Goal: Information Seeking & Learning: Learn about a topic

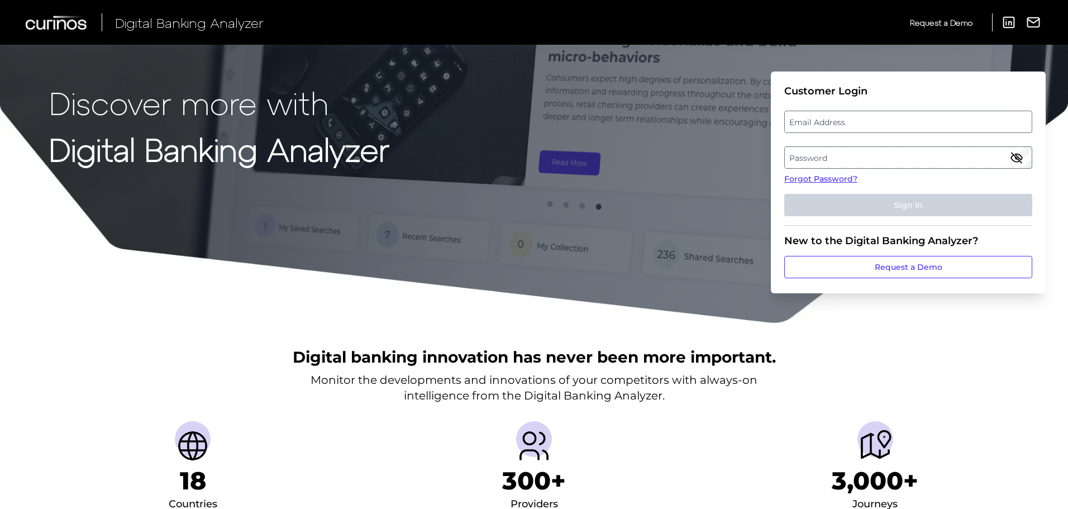
click at [899, 121] on label "Email Address" at bounding box center [908, 122] width 246 height 20
click at [899, 121] on input "email" at bounding box center [908, 122] width 248 height 22
type input "stephanie.hauck@chase.com"
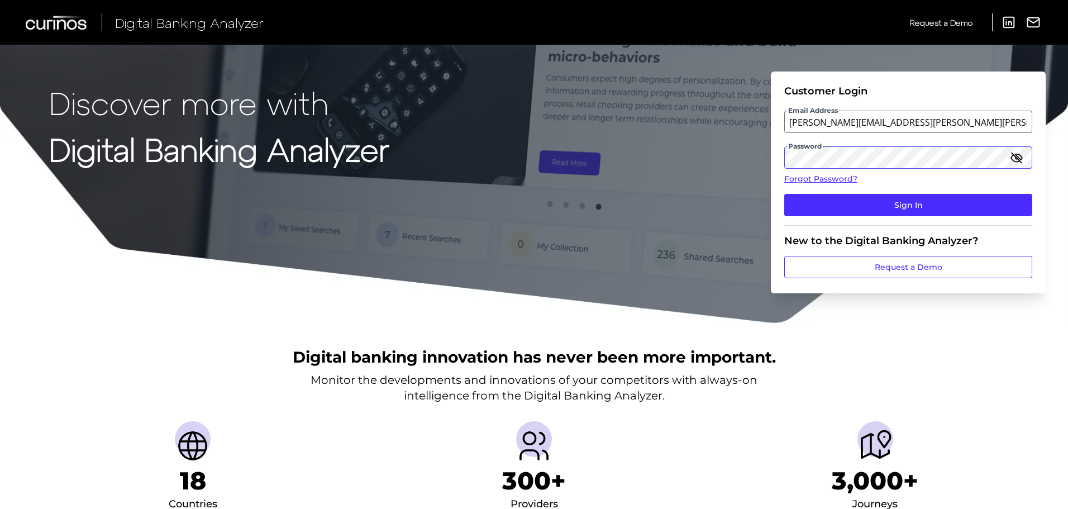
click at [784, 194] on button "Sign In" at bounding box center [908, 205] width 248 height 22
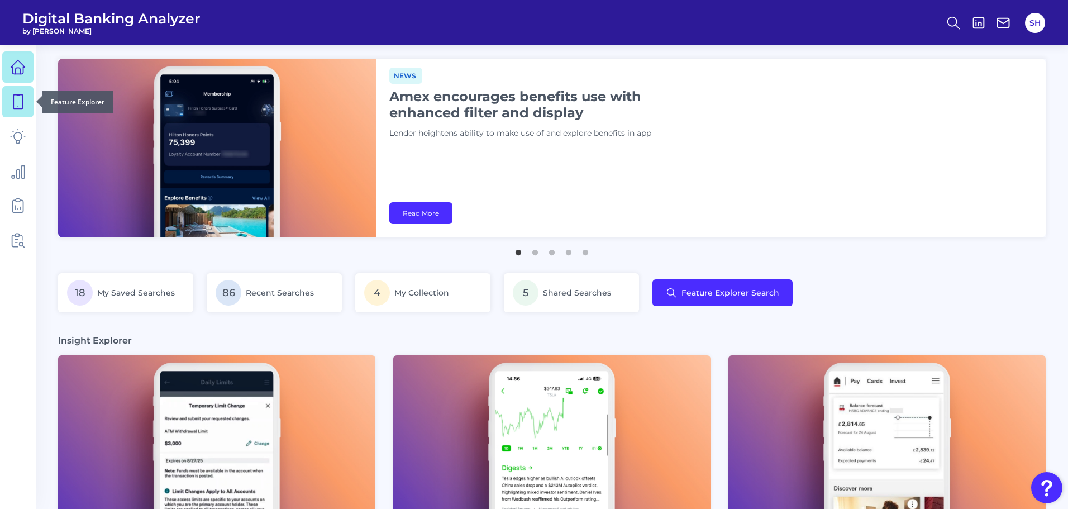
click at [8, 96] on link at bounding box center [17, 101] width 31 height 31
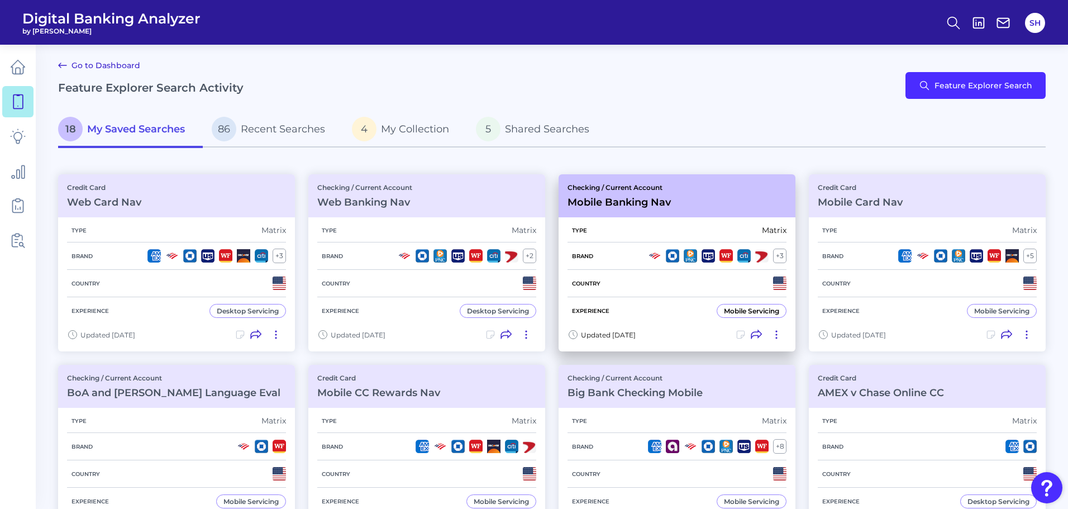
click at [621, 213] on div "Checking / Current Account Mobile Banking Nav" at bounding box center [677, 195] width 237 height 43
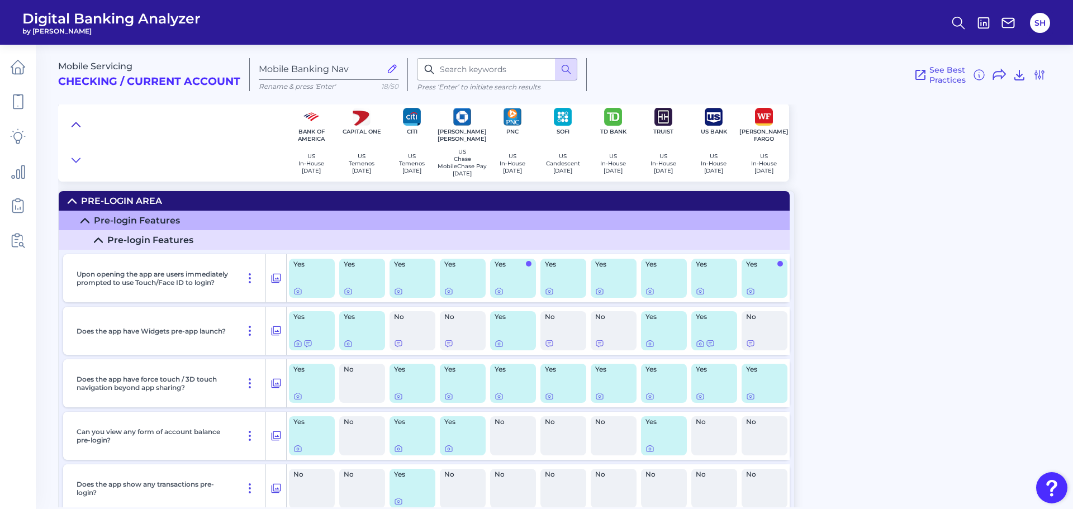
click at [70, 125] on button at bounding box center [76, 125] width 18 height 16
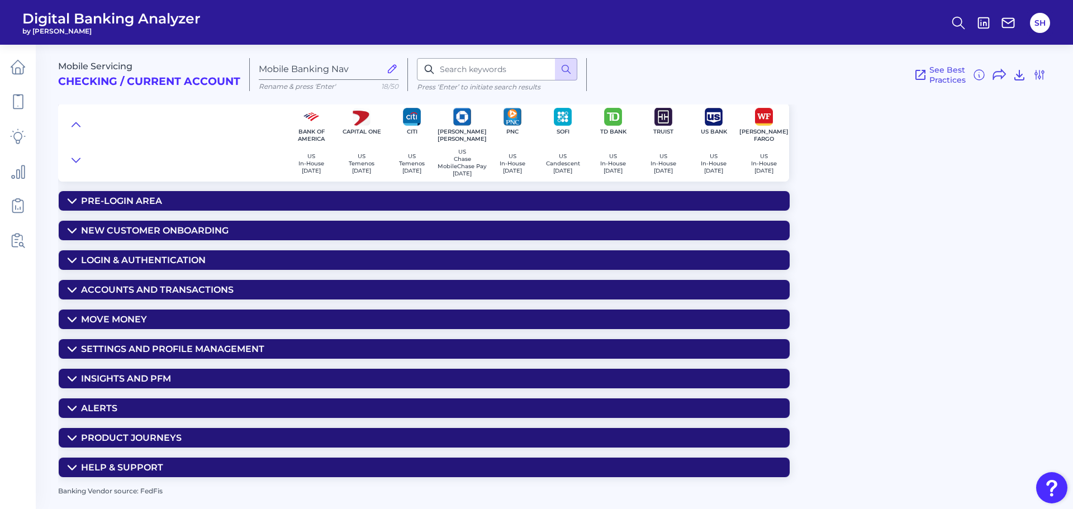
click at [138, 384] on div "Insights and PFM" at bounding box center [126, 378] width 90 height 11
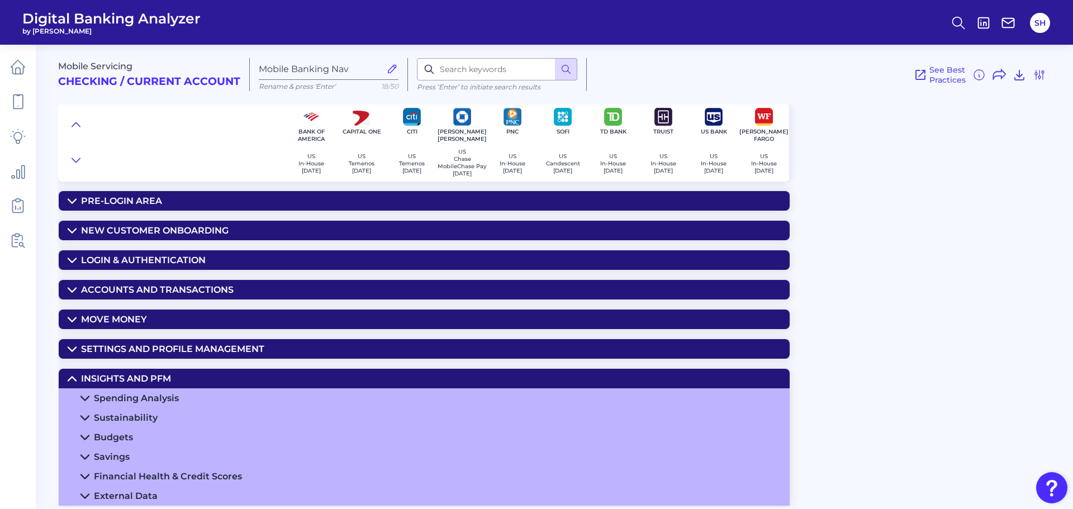
click at [155, 403] on div "Spending Analysis" at bounding box center [136, 398] width 85 height 11
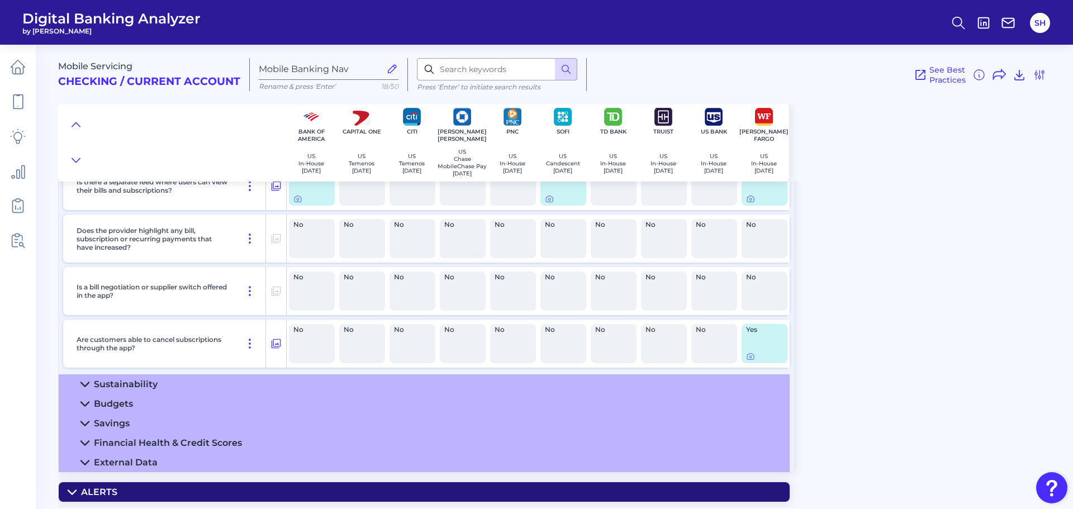
scroll to position [726, 0]
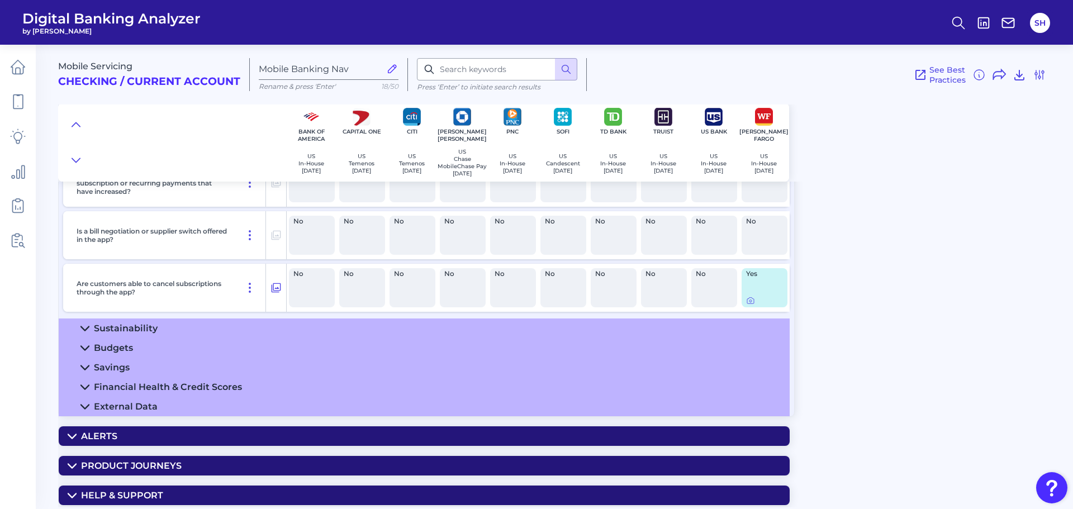
click at [131, 370] on summary "Savings" at bounding box center [424, 368] width 731 height 20
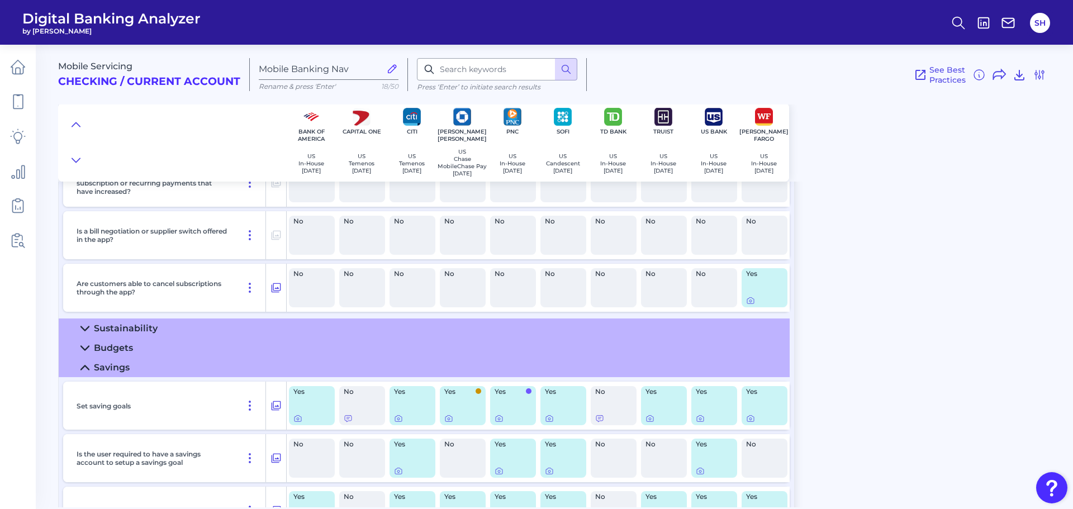
click at [134, 351] on summary "Budgets" at bounding box center [424, 348] width 731 height 20
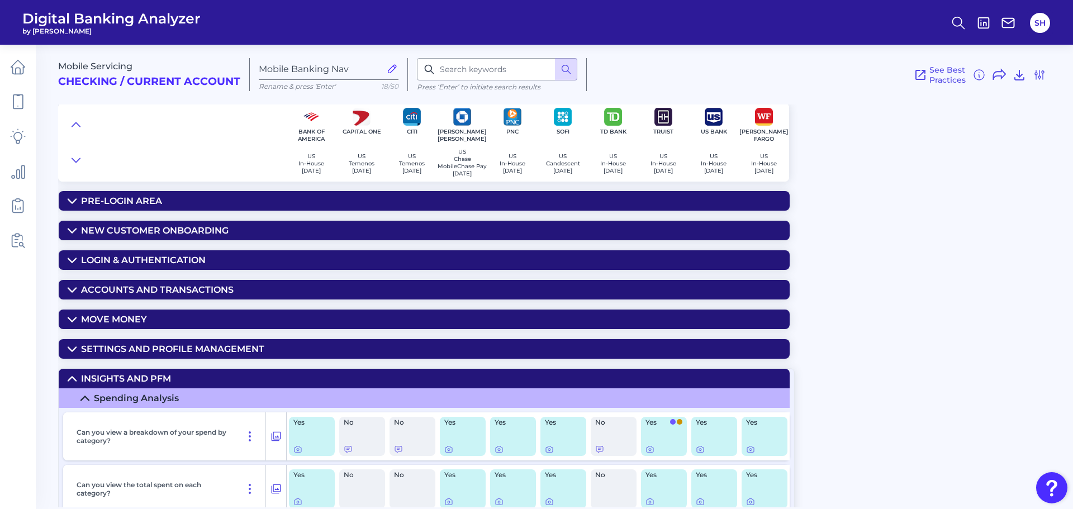
scroll to position [112, 0]
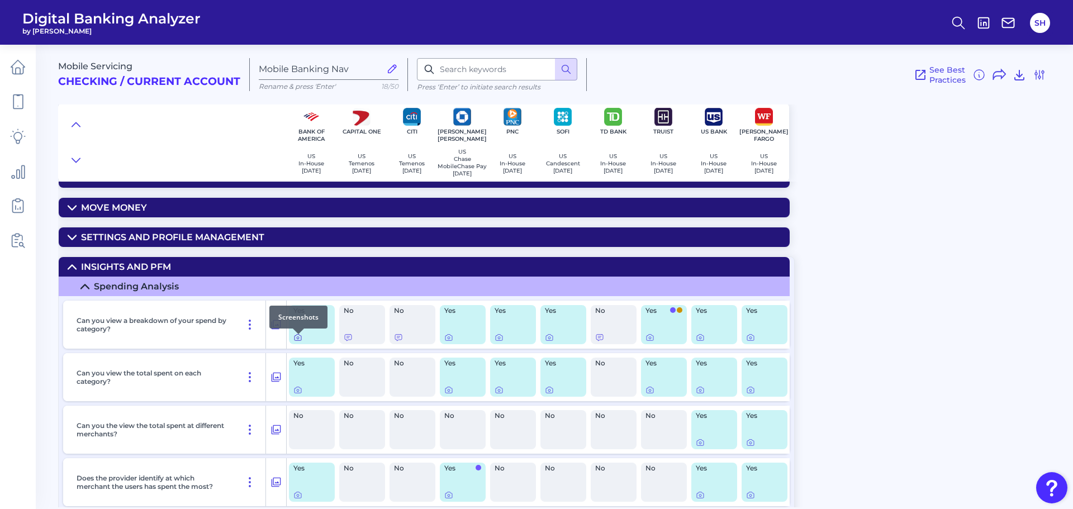
click at [297, 339] on icon at bounding box center [298, 338] width 2 height 2
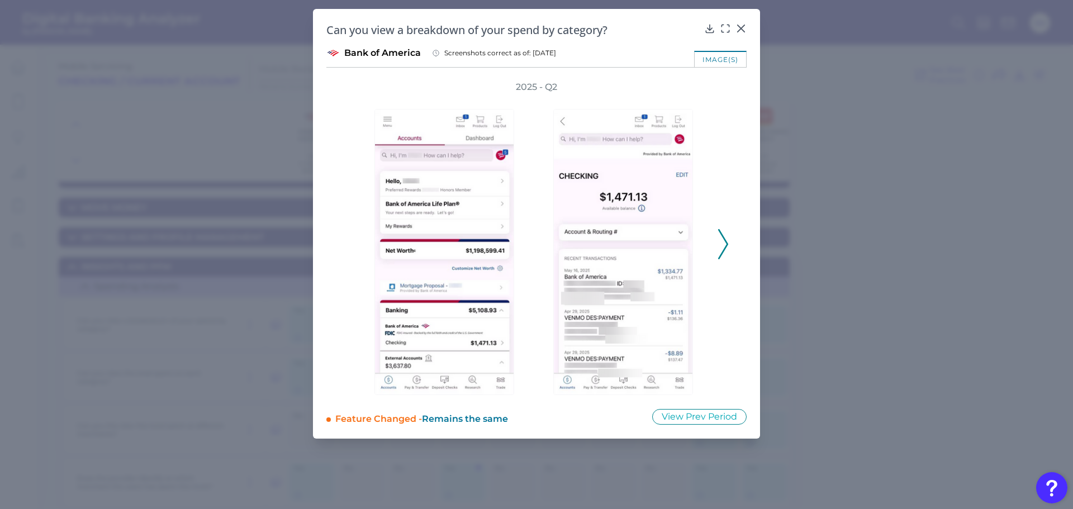
click at [727, 240] on icon at bounding box center [723, 244] width 10 height 30
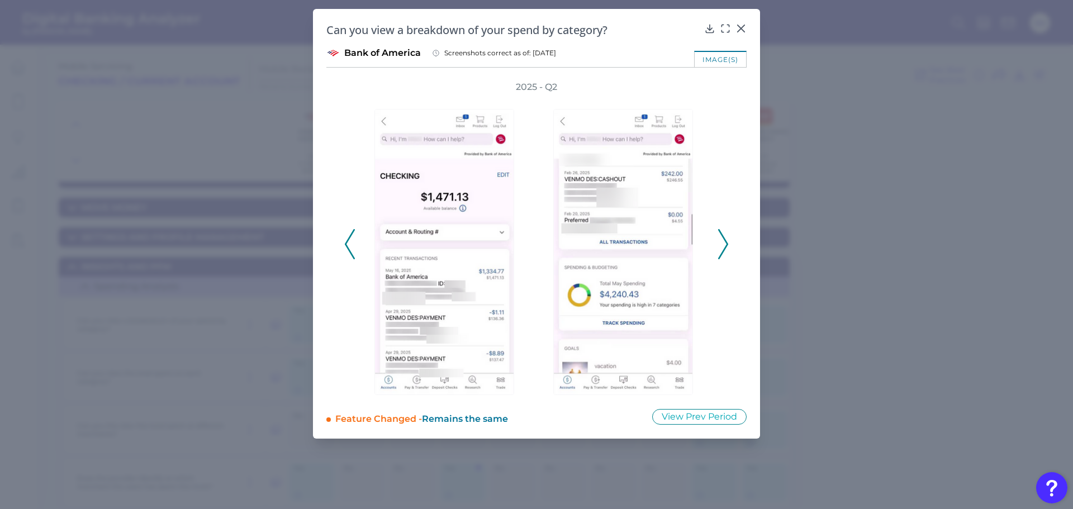
click at [727, 240] on icon at bounding box center [723, 244] width 10 height 30
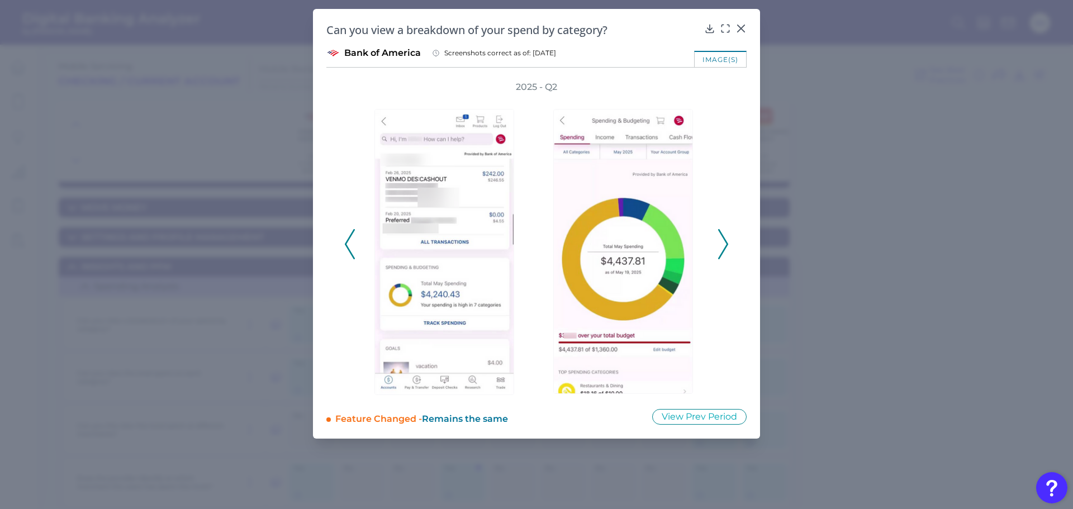
click at [727, 240] on icon at bounding box center [723, 244] width 10 height 30
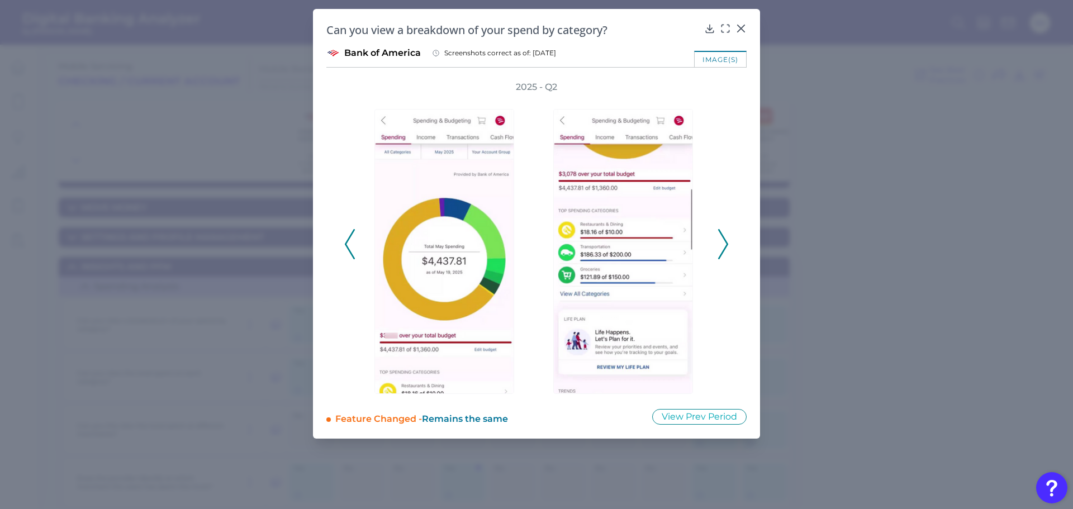
click at [727, 240] on icon at bounding box center [723, 244] width 10 height 30
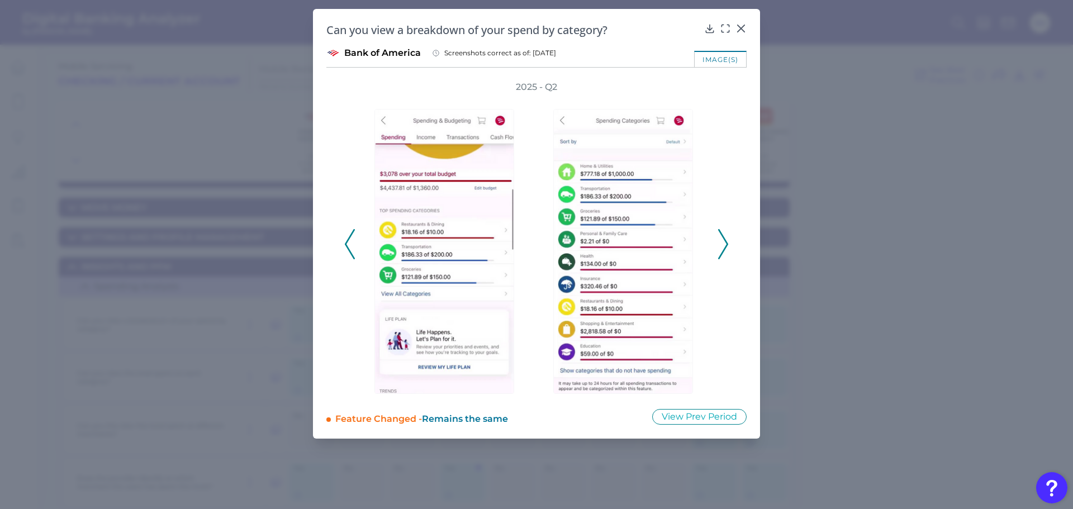
click at [727, 240] on icon at bounding box center [723, 244] width 10 height 30
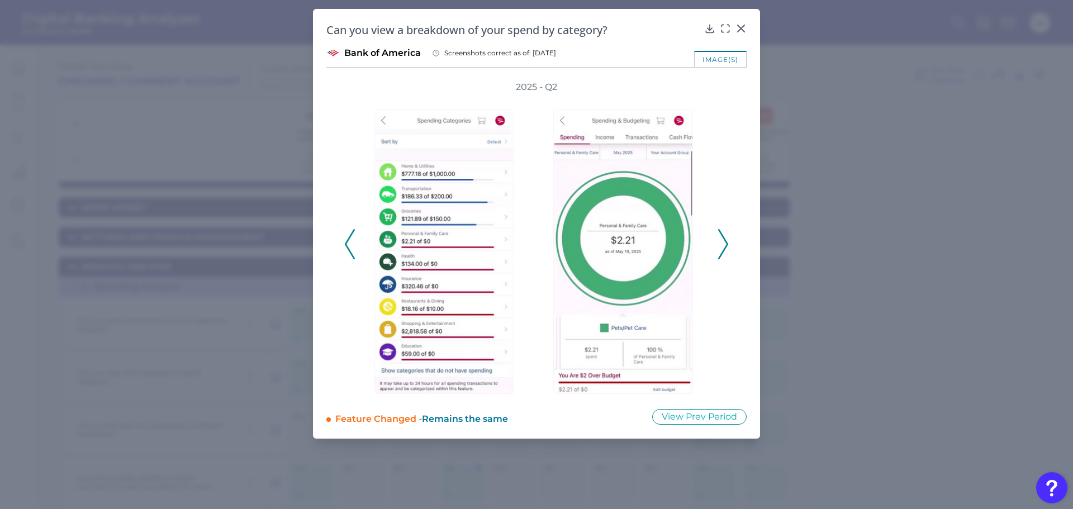
click at [727, 240] on icon at bounding box center [723, 244] width 10 height 30
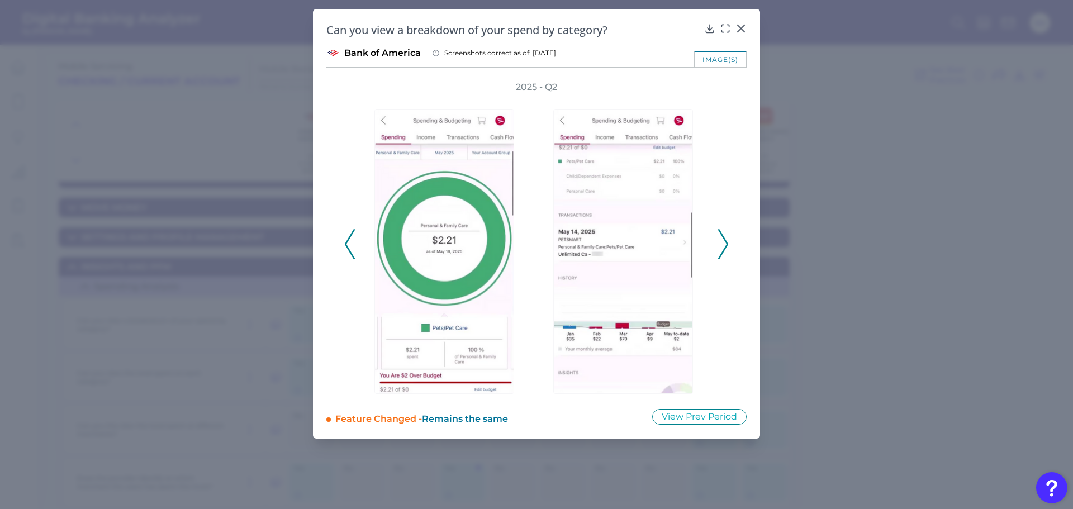
click at [727, 240] on icon at bounding box center [723, 244] width 10 height 30
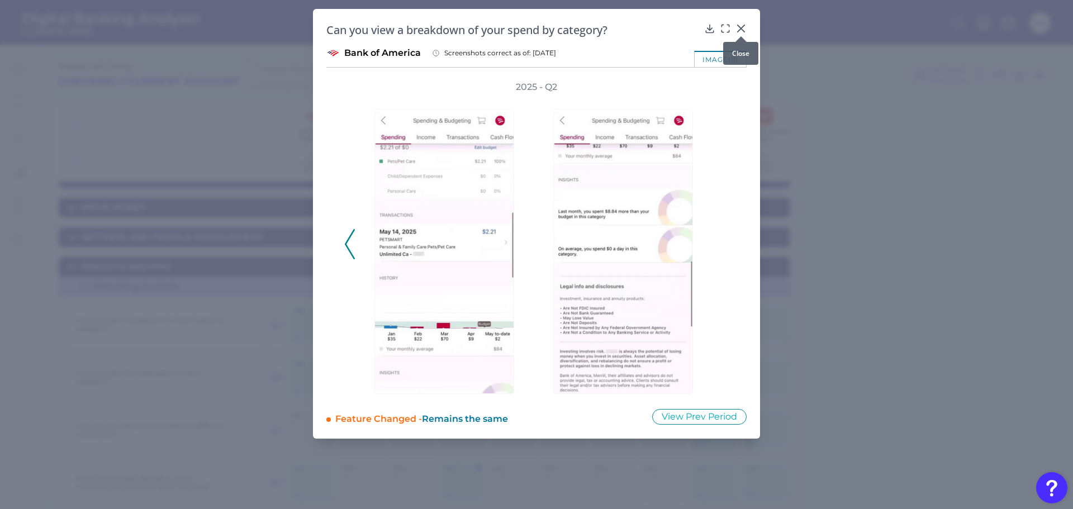
click at [742, 26] on icon at bounding box center [740, 28] width 11 height 11
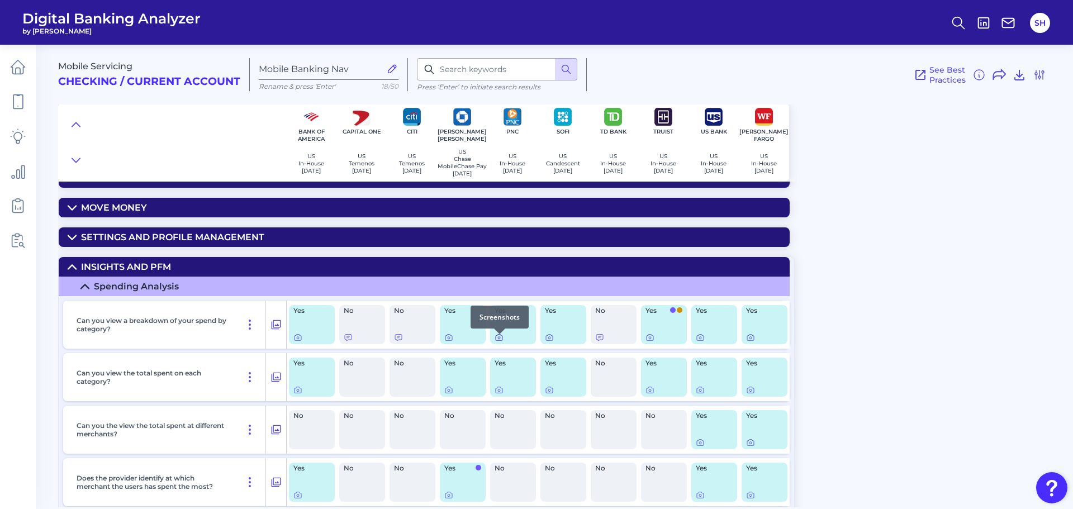
click at [498, 339] on icon at bounding box center [499, 338] width 2 height 2
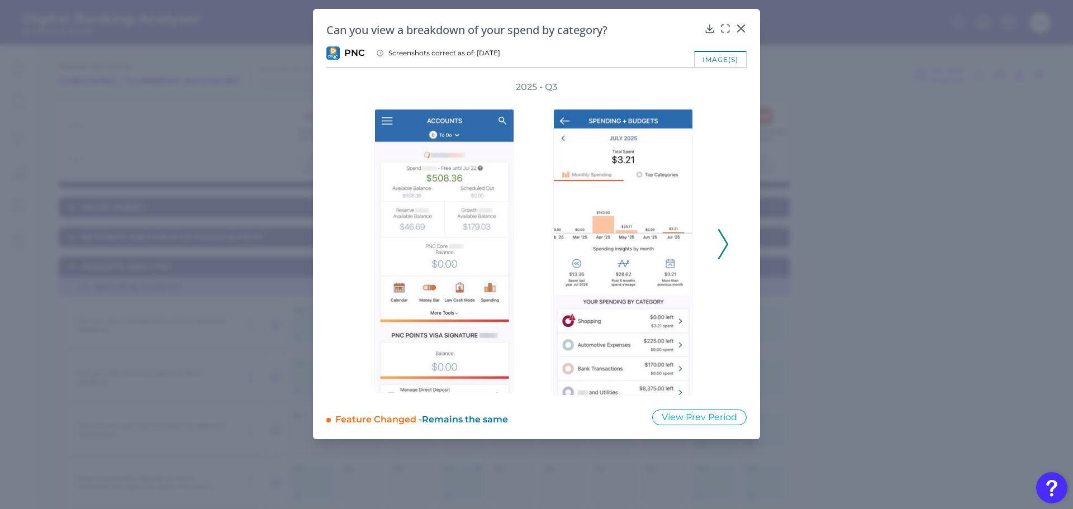
click at [725, 240] on polyline at bounding box center [722, 244] width 8 height 28
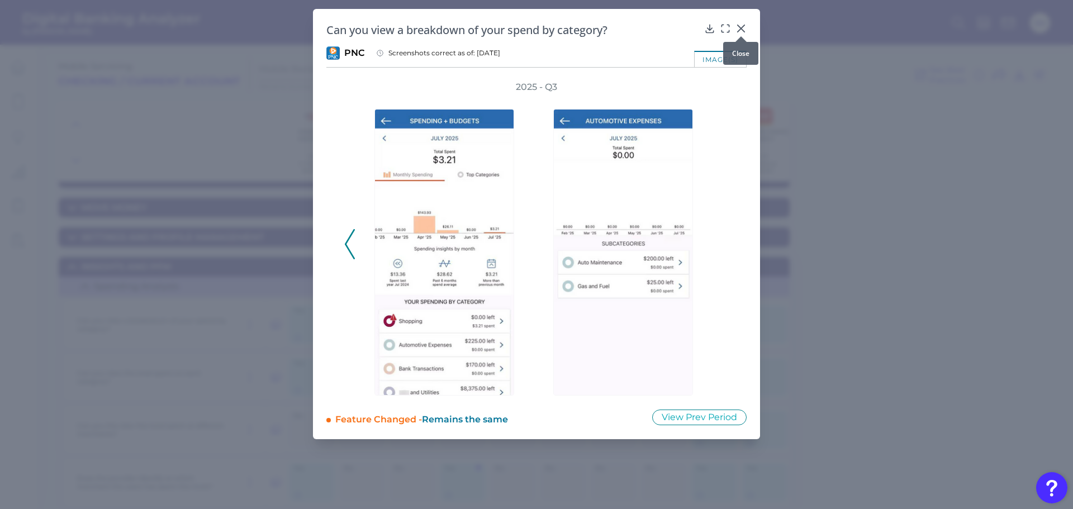
click at [740, 27] on icon at bounding box center [740, 28] width 7 height 7
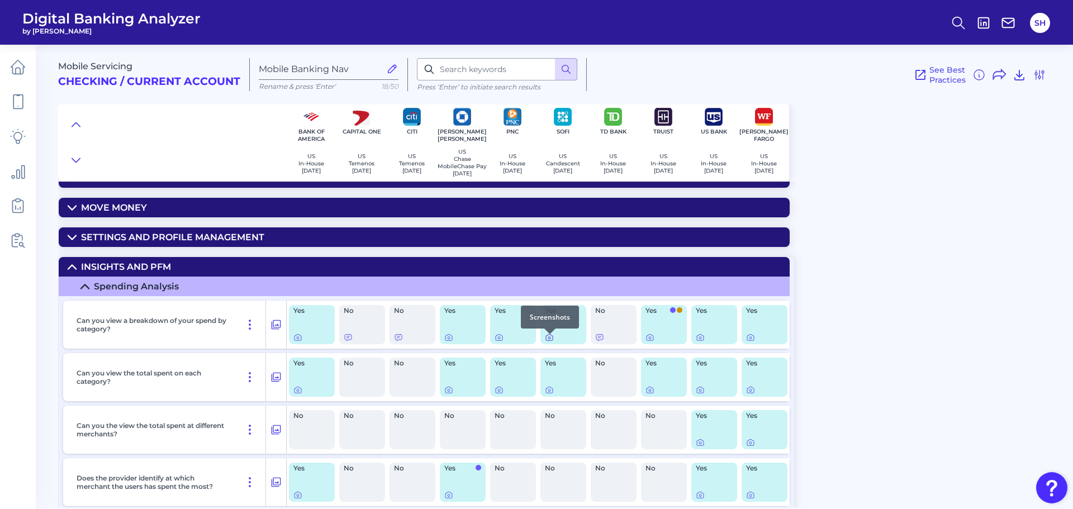
click at [550, 342] on icon at bounding box center [549, 337] width 9 height 9
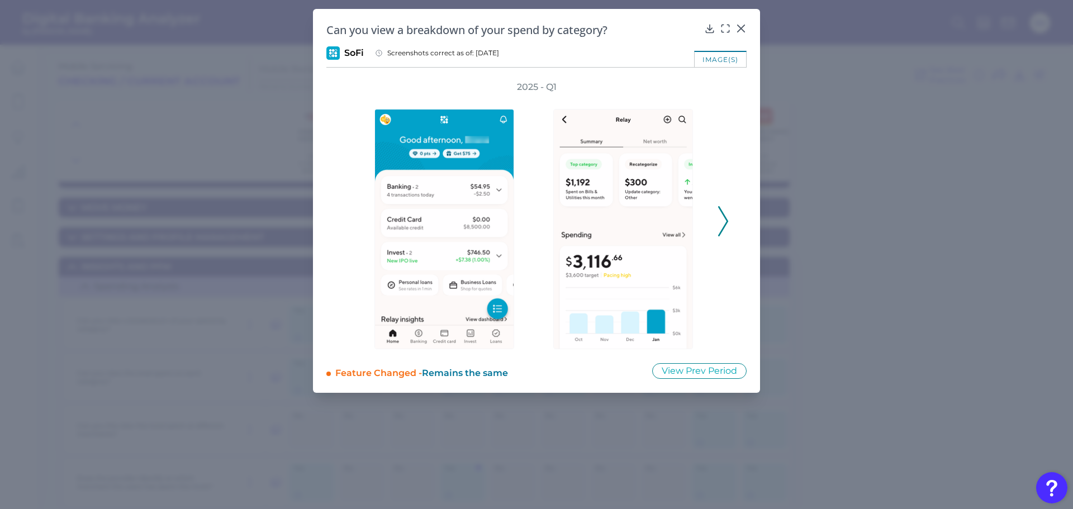
click at [723, 223] on icon at bounding box center [723, 221] width 10 height 30
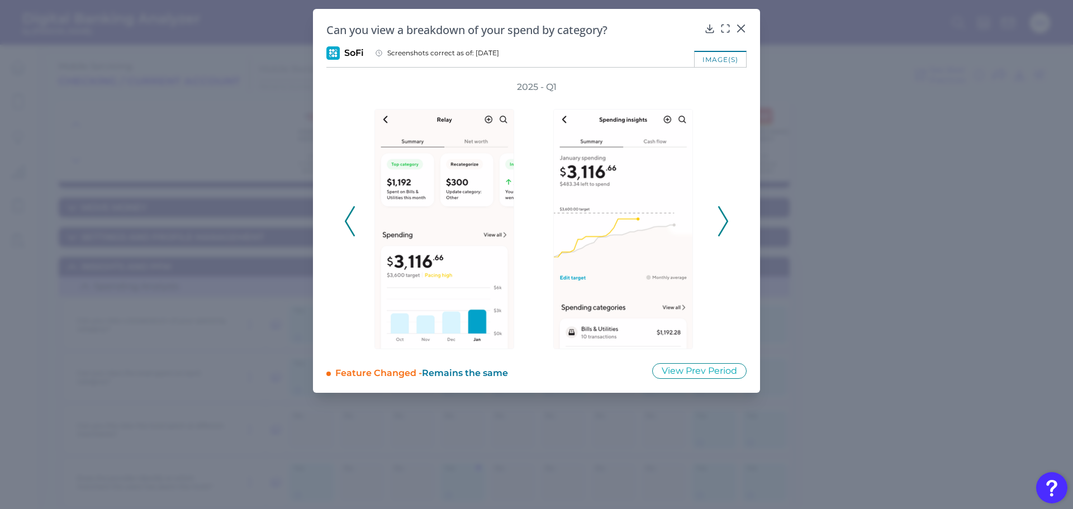
click at [723, 223] on icon at bounding box center [723, 221] width 10 height 30
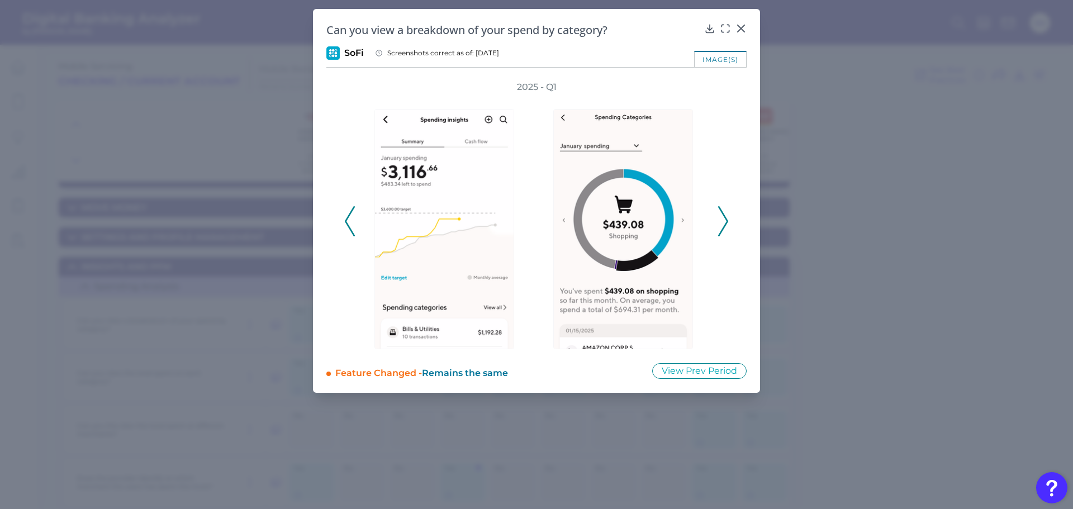
click at [723, 223] on icon at bounding box center [723, 221] width 10 height 30
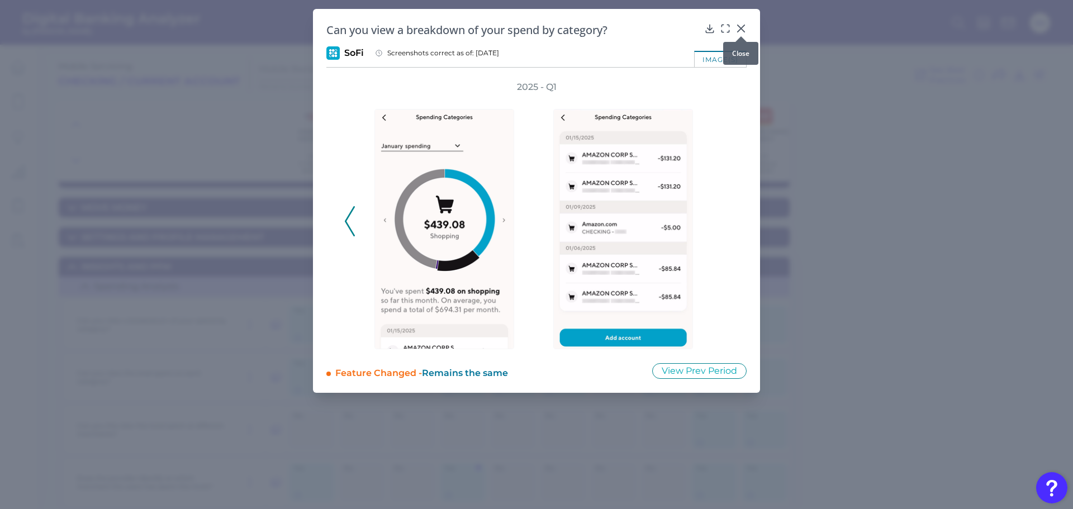
click at [740, 28] on icon at bounding box center [740, 28] width 7 height 7
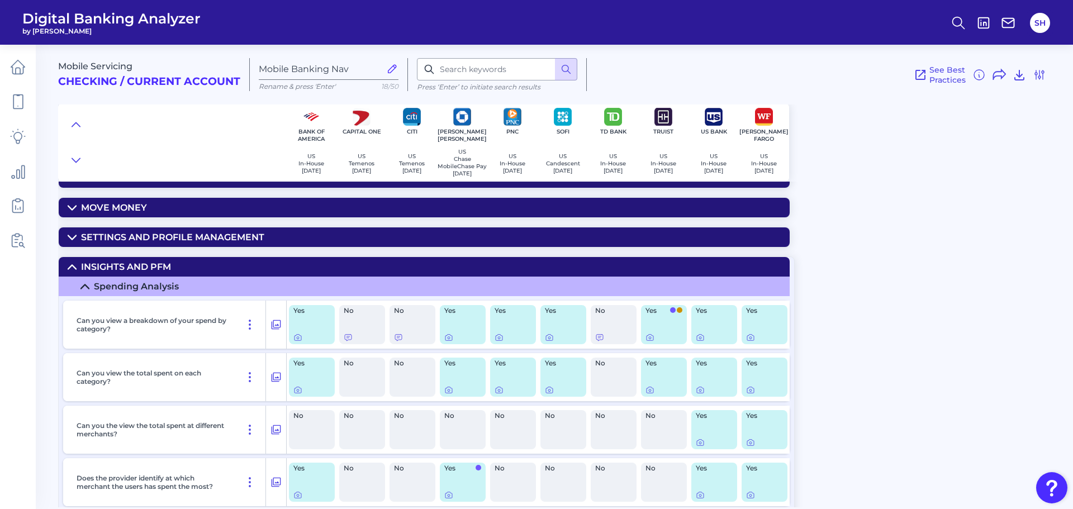
scroll to position [168, 0]
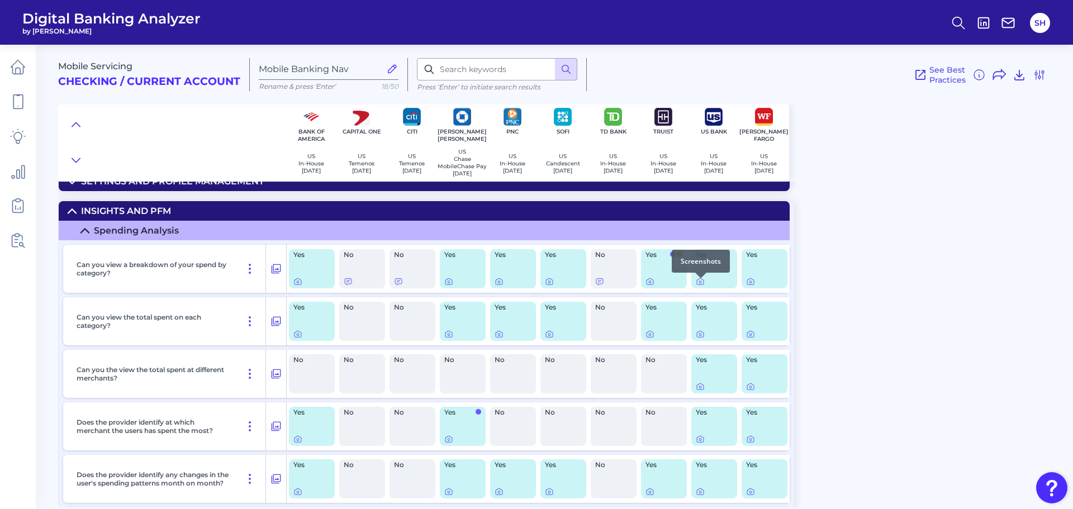
click at [702, 283] on div at bounding box center [700, 278] width 11 height 11
click at [700, 284] on icon at bounding box center [699, 281] width 9 height 9
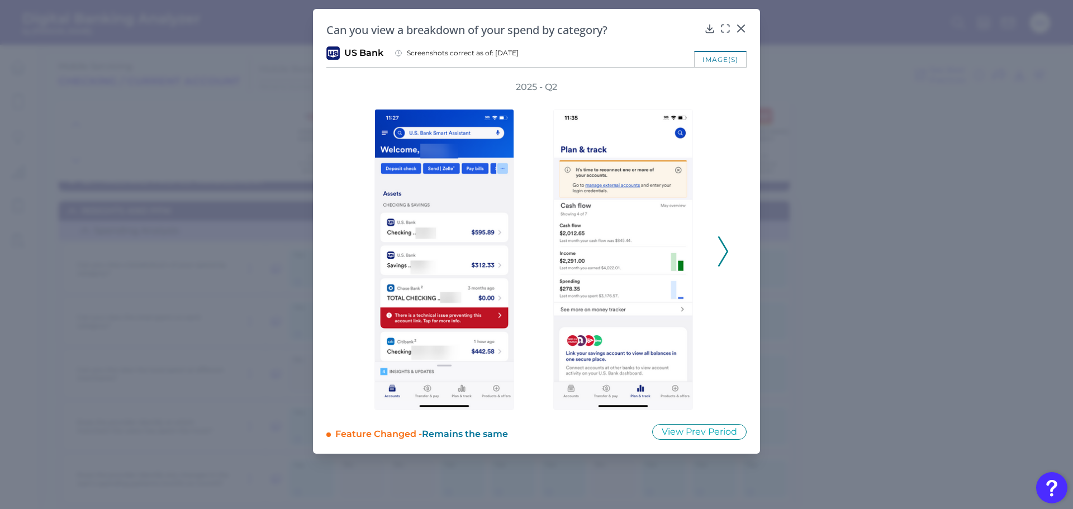
click at [727, 251] on polyline at bounding box center [722, 251] width 8 height 28
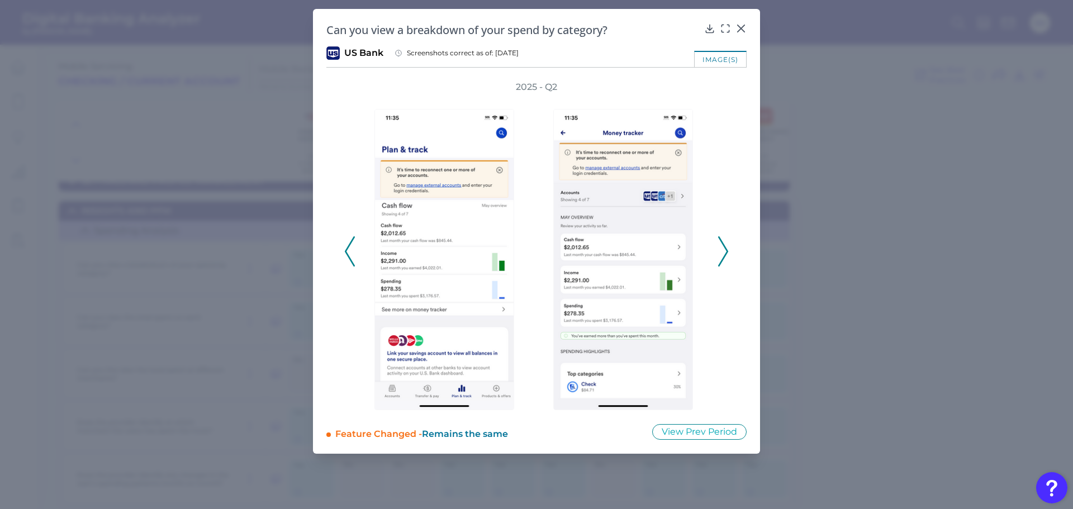
click at [727, 251] on polyline at bounding box center [722, 251] width 8 height 28
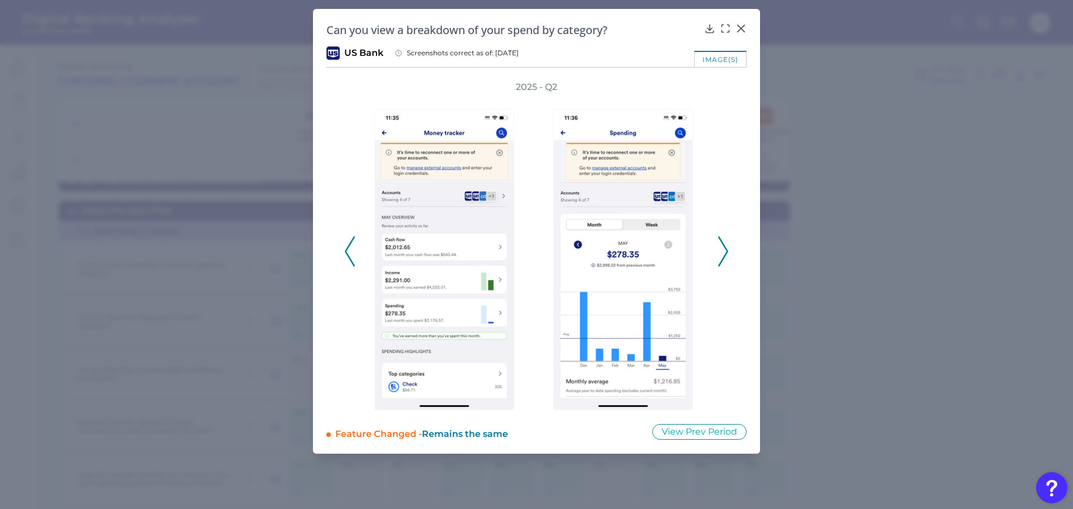
click at [727, 251] on polyline at bounding box center [722, 251] width 8 height 28
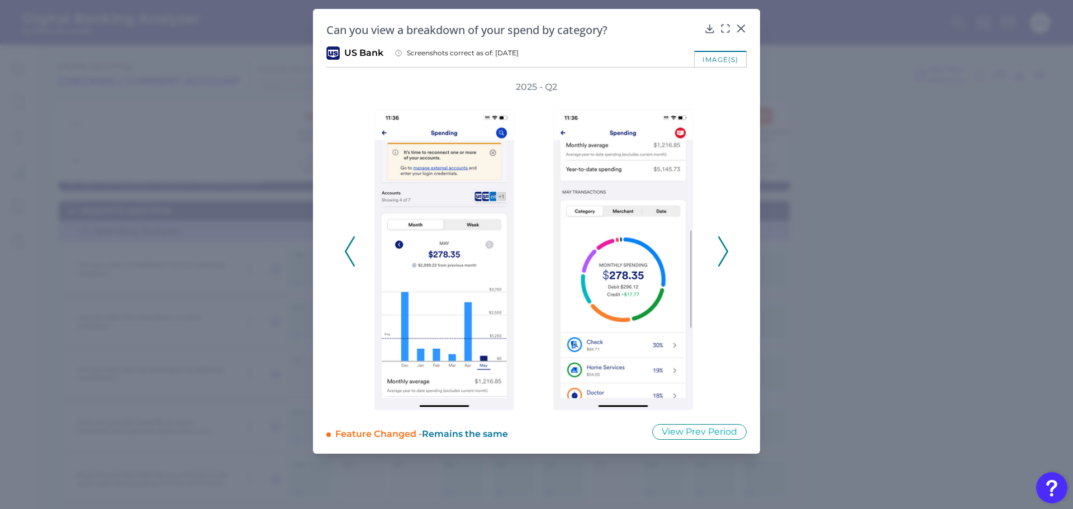
click at [727, 251] on polyline at bounding box center [722, 251] width 8 height 28
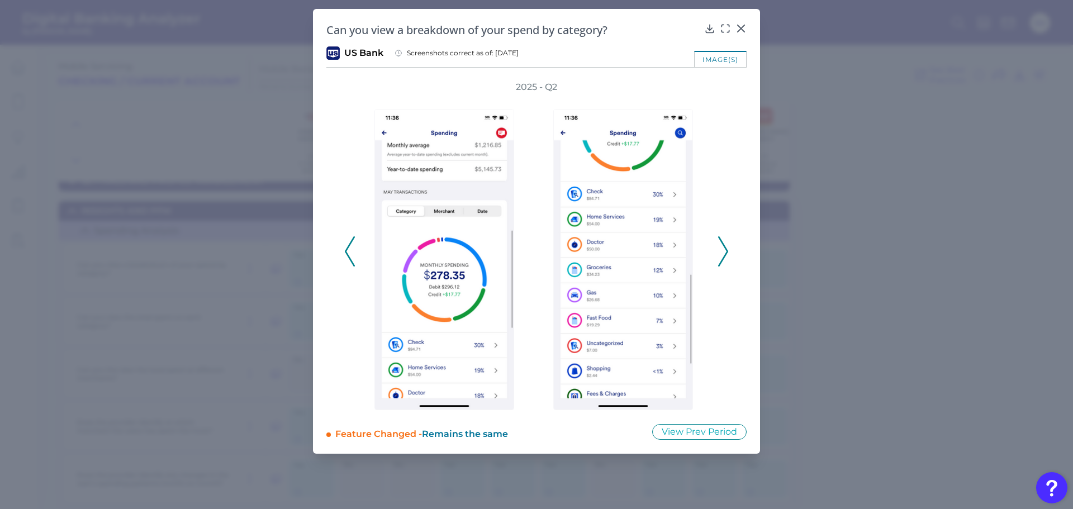
click at [727, 251] on polyline at bounding box center [722, 251] width 8 height 28
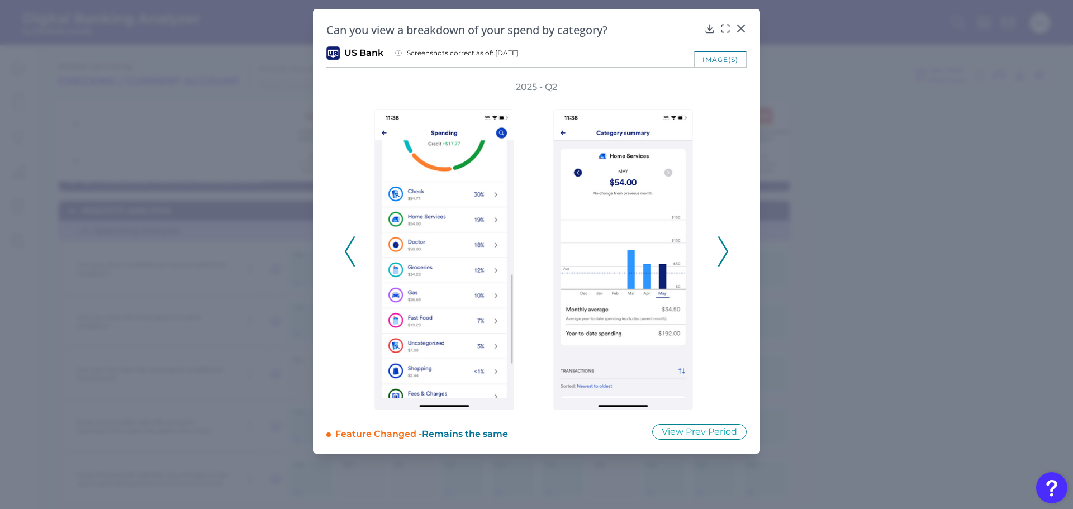
click at [717, 247] on div "2025 - Q2" at bounding box center [536, 245] width 384 height 329
click at [726, 252] on polyline at bounding box center [722, 251] width 8 height 28
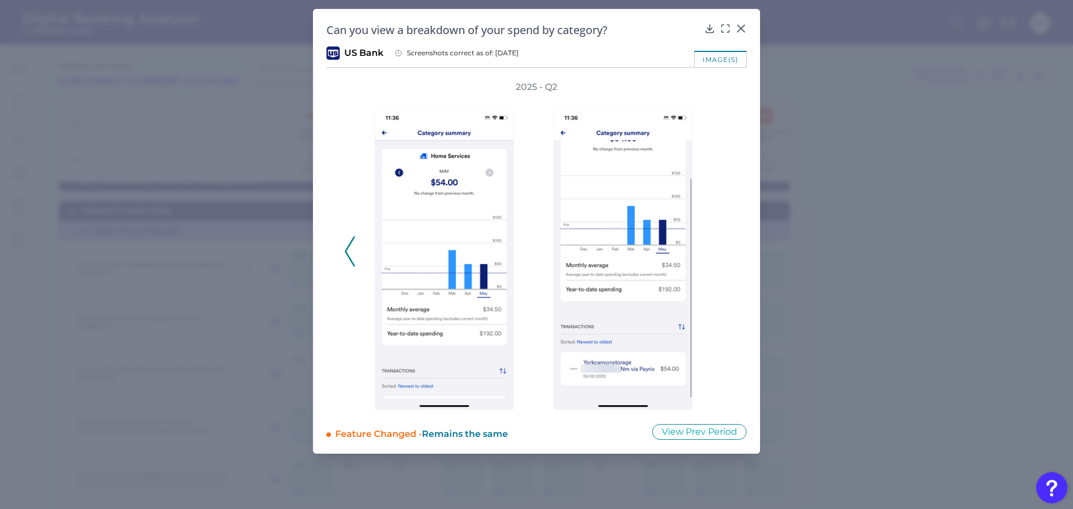
click at [740, 22] on div "Can you view a breakdown of your spend by category? US Bank Screenshots correct…" at bounding box center [536, 231] width 447 height 445
click at [740, 24] on icon at bounding box center [740, 28] width 11 height 11
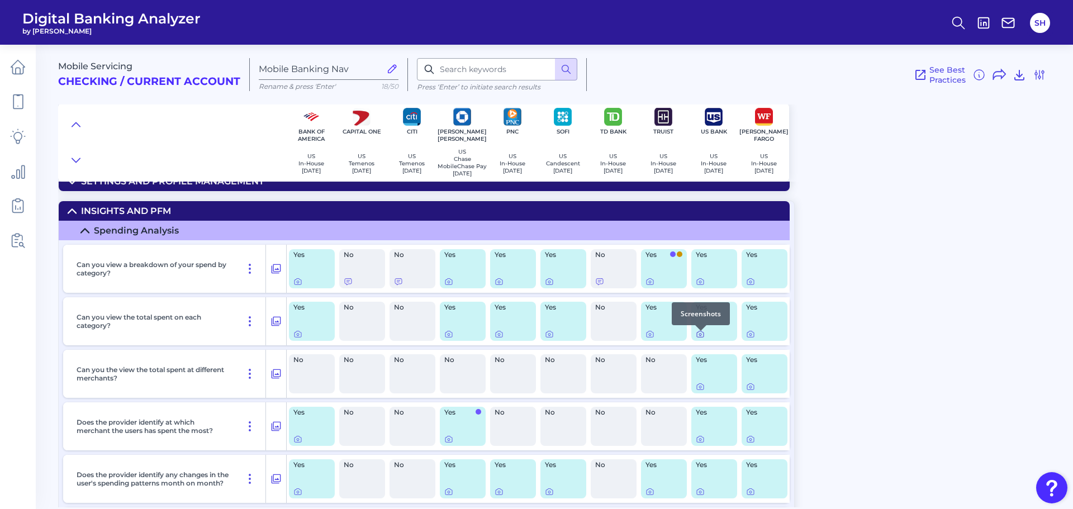
click at [699, 334] on div at bounding box center [700, 330] width 11 height 11
click at [698, 337] on icon at bounding box center [700, 334] width 7 height 6
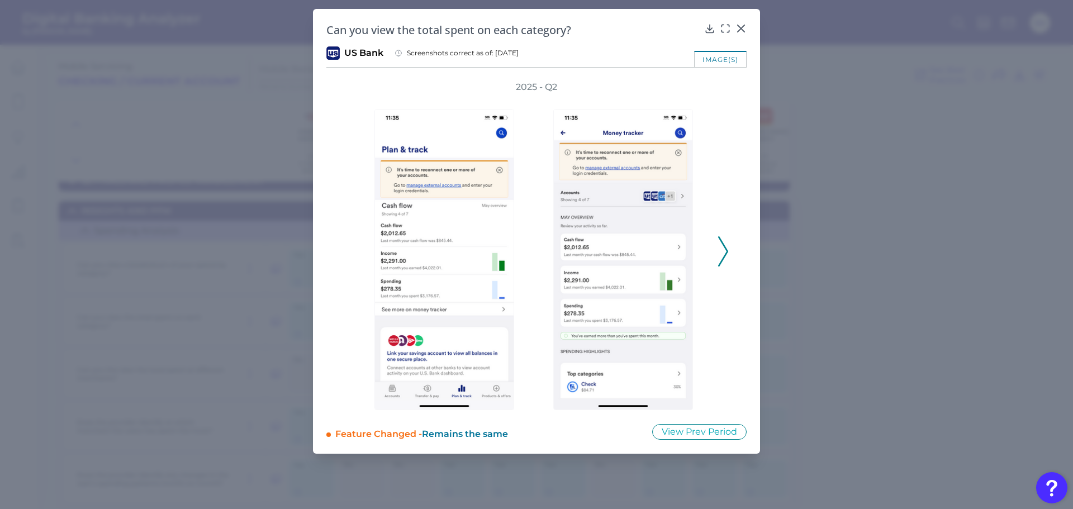
click at [721, 243] on icon at bounding box center [723, 251] width 10 height 30
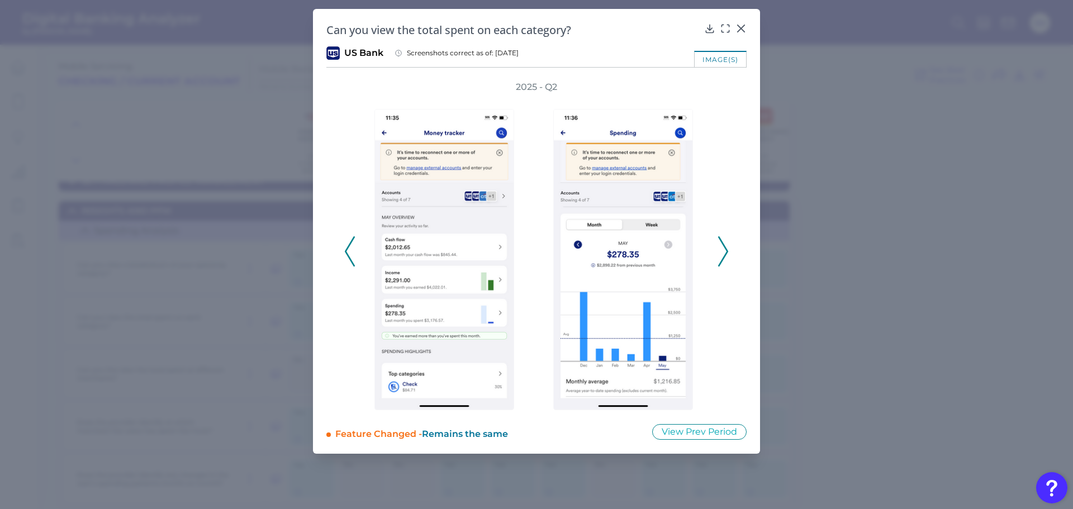
click at [721, 243] on icon at bounding box center [723, 251] width 10 height 30
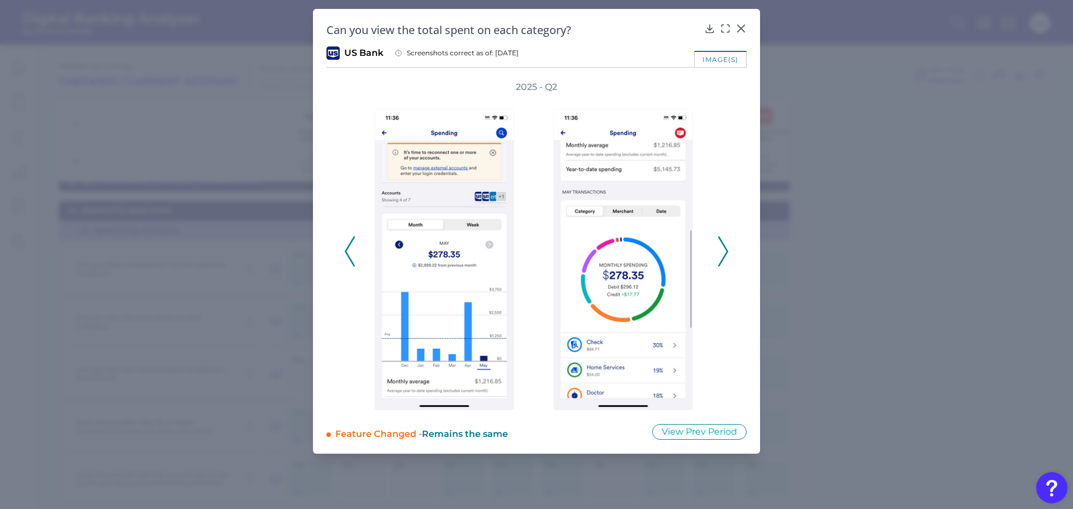
click at [721, 243] on icon at bounding box center [723, 251] width 10 height 30
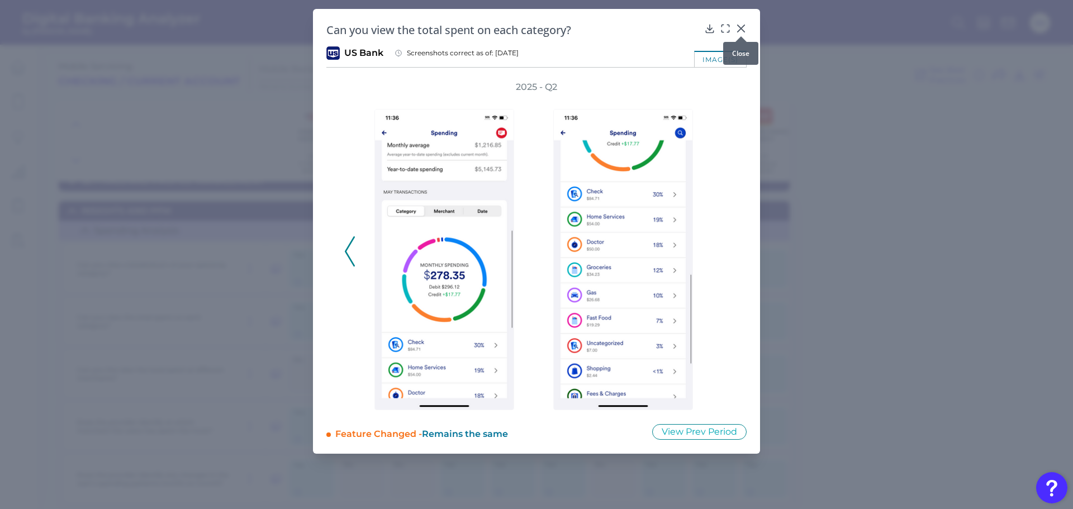
click at [737, 26] on icon at bounding box center [740, 28] width 11 height 11
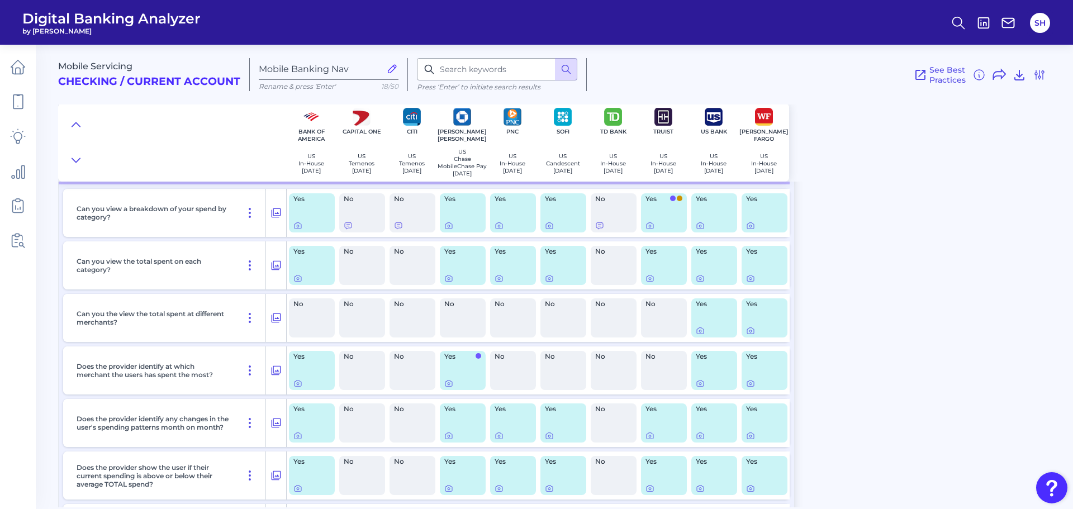
scroll to position [279, 0]
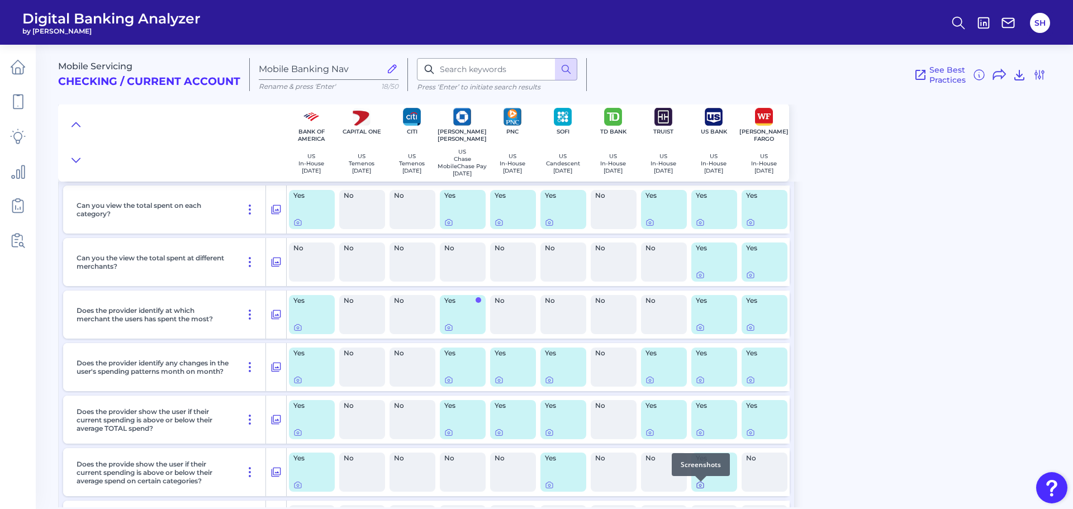
click at [697, 488] on icon at bounding box center [700, 485] width 7 height 6
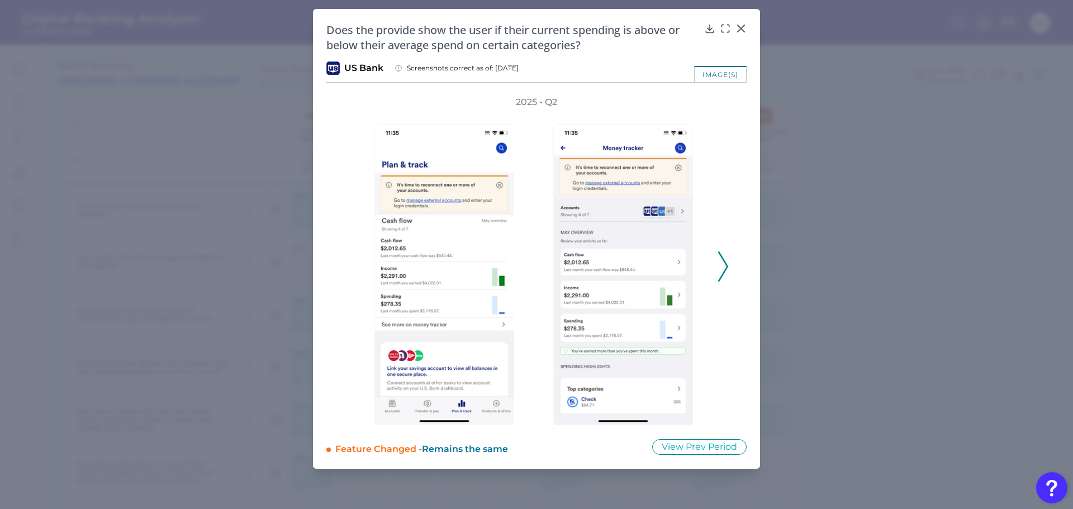
click at [718, 263] on icon at bounding box center [723, 266] width 10 height 30
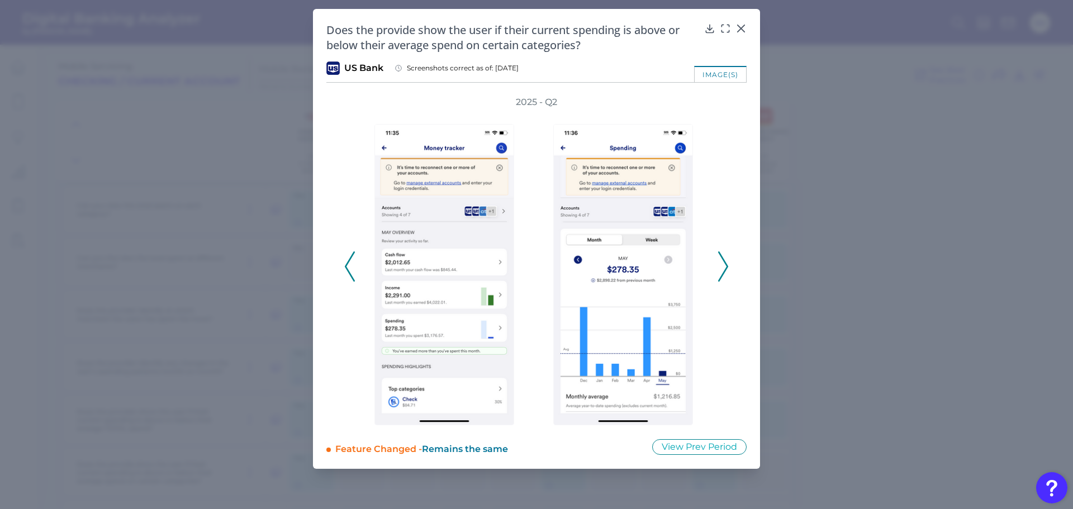
click at [718, 263] on icon at bounding box center [723, 266] width 10 height 30
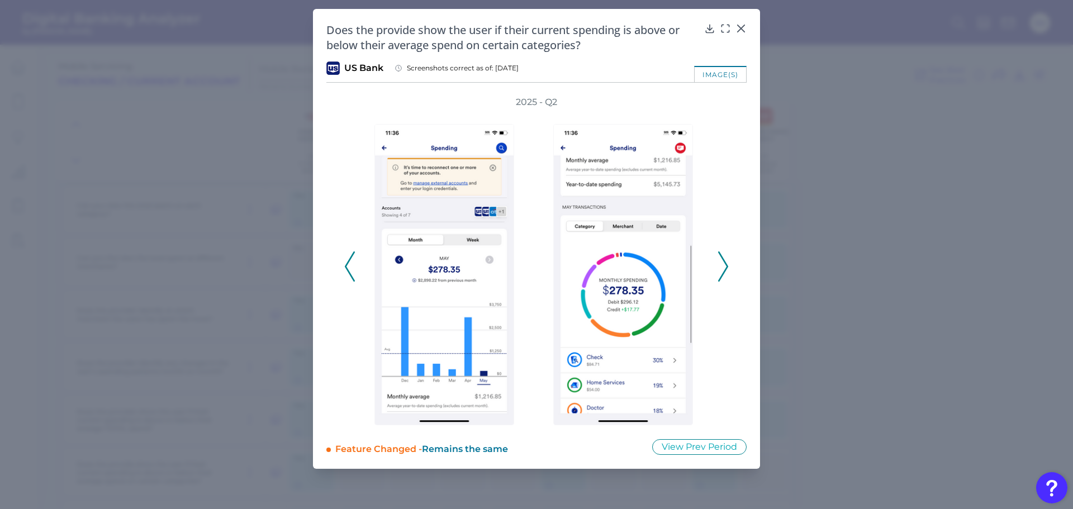
click at [718, 263] on icon at bounding box center [723, 266] width 10 height 30
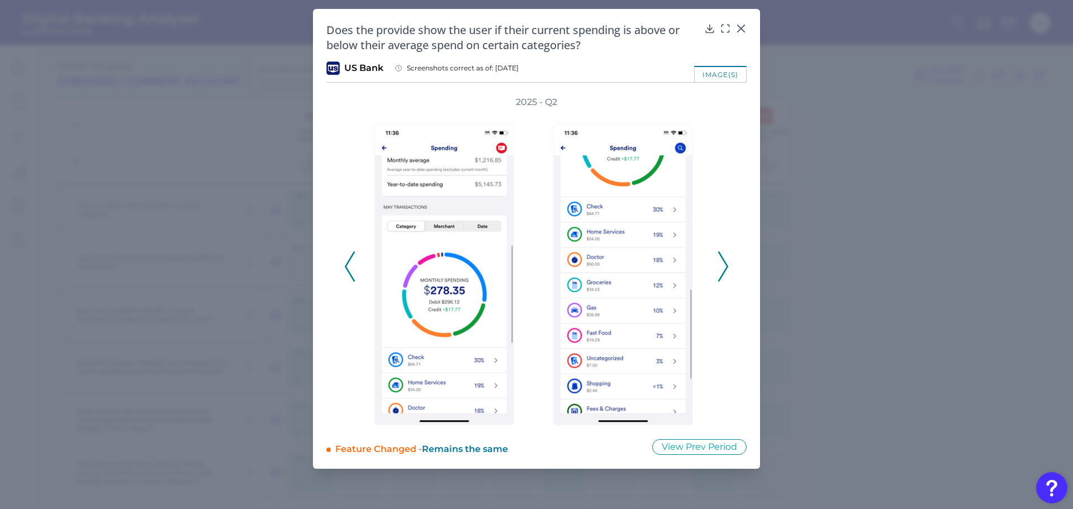
click at [718, 263] on icon at bounding box center [723, 266] width 10 height 30
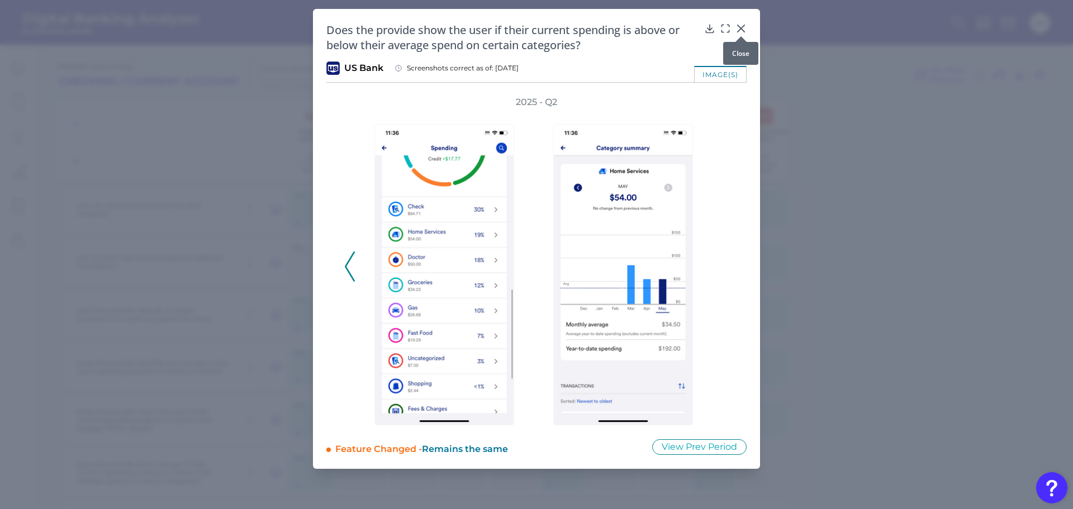
click at [744, 26] on icon at bounding box center [740, 28] width 11 height 11
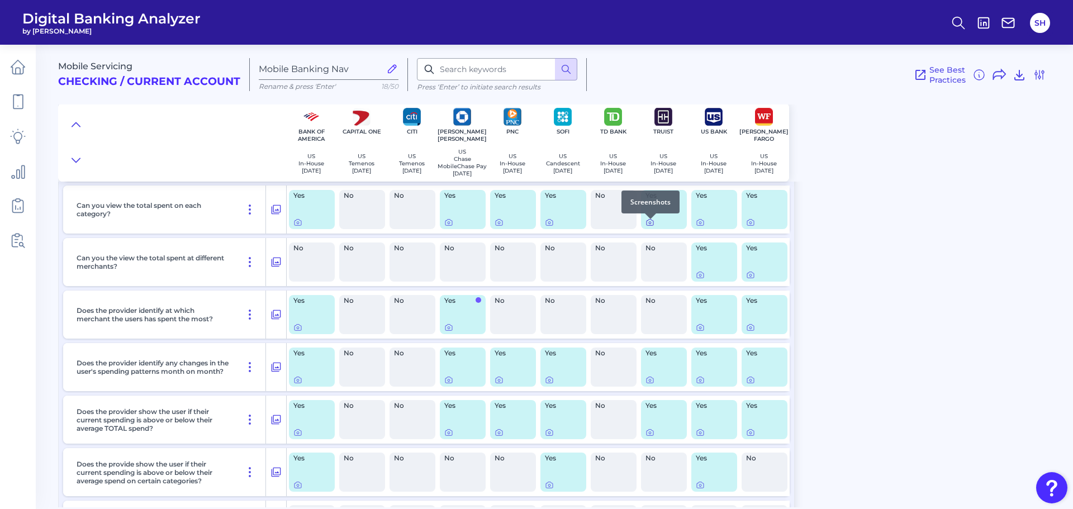
click at [651, 224] on icon at bounding box center [650, 223] width 2 height 2
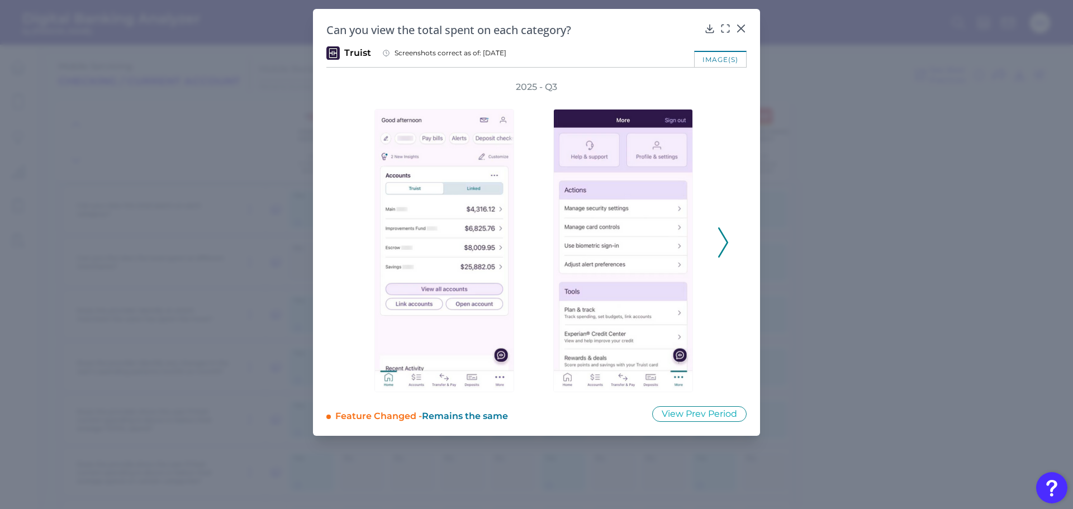
click at [725, 235] on icon at bounding box center [723, 242] width 10 height 30
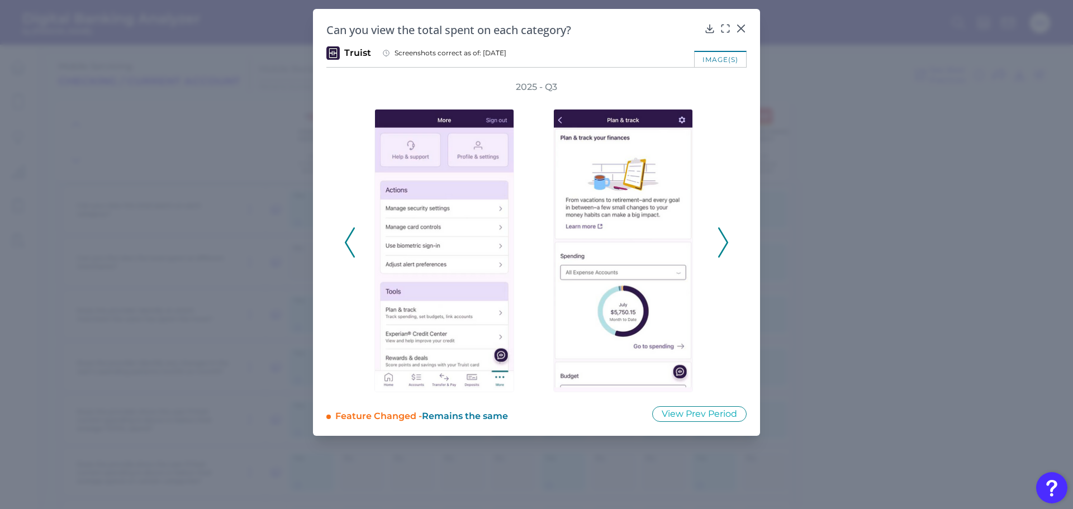
click at [725, 235] on icon at bounding box center [723, 242] width 10 height 30
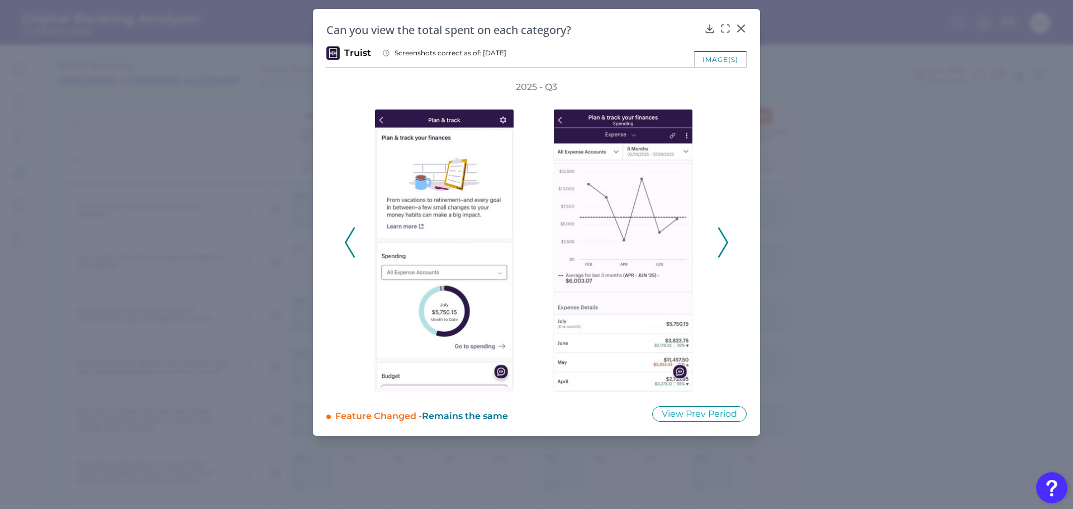
click at [725, 235] on icon at bounding box center [723, 242] width 10 height 30
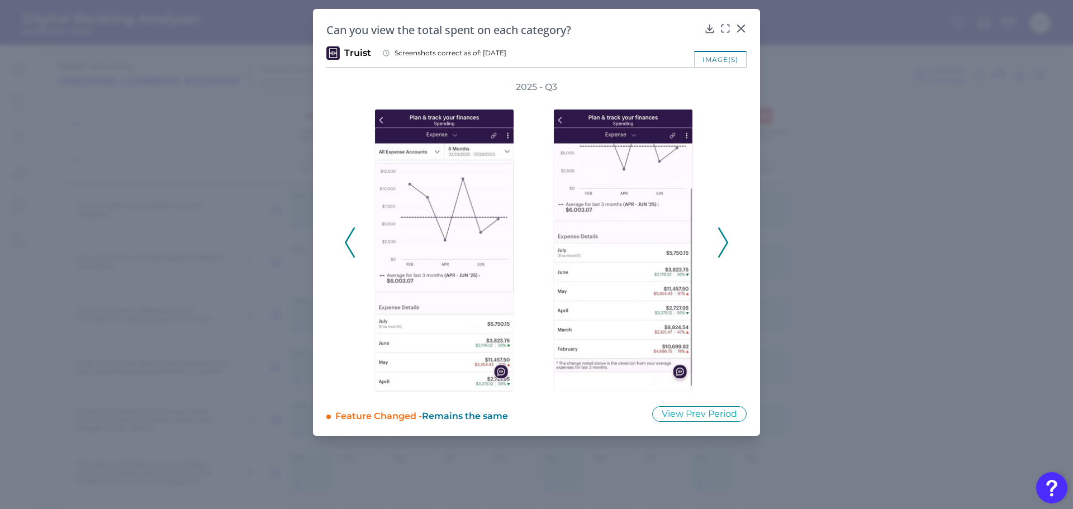
click at [725, 235] on icon at bounding box center [723, 242] width 10 height 30
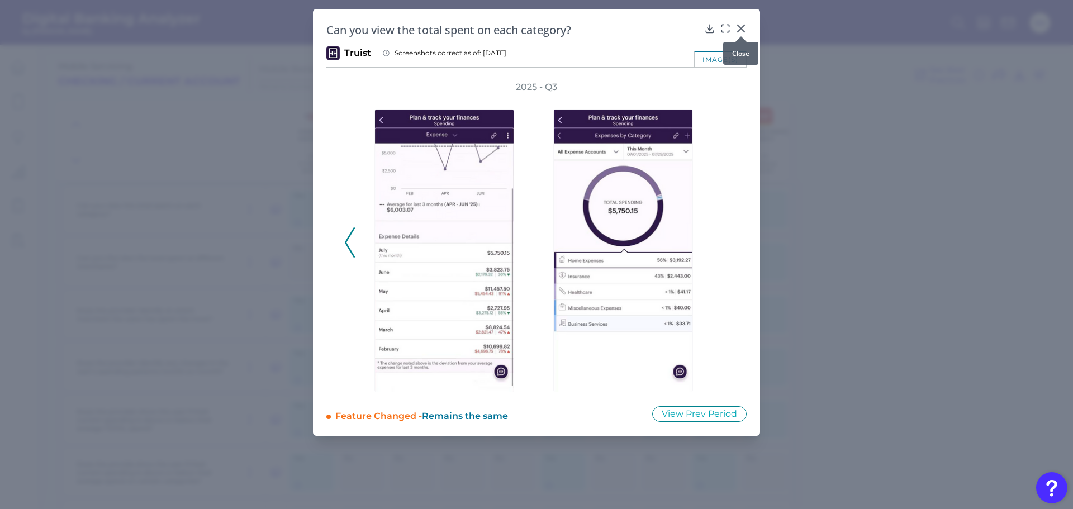
click at [742, 29] on icon at bounding box center [740, 28] width 11 height 11
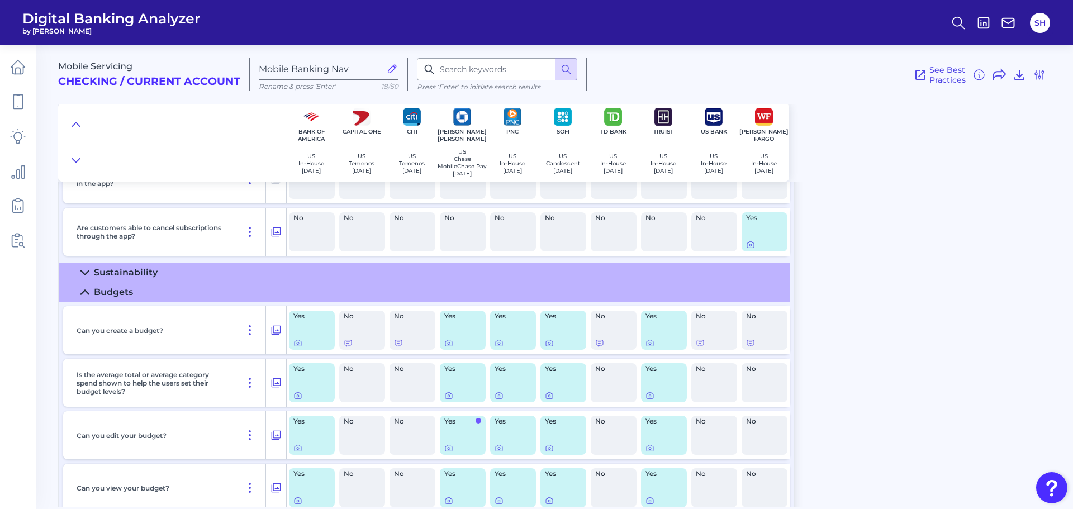
scroll to position [838, 0]
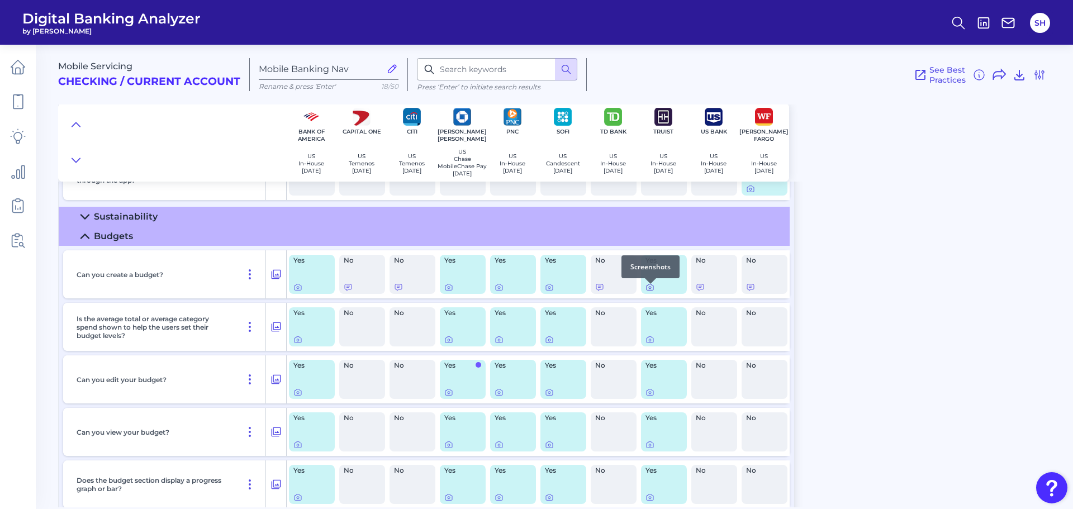
click at [650, 292] on icon at bounding box center [649, 287] width 9 height 9
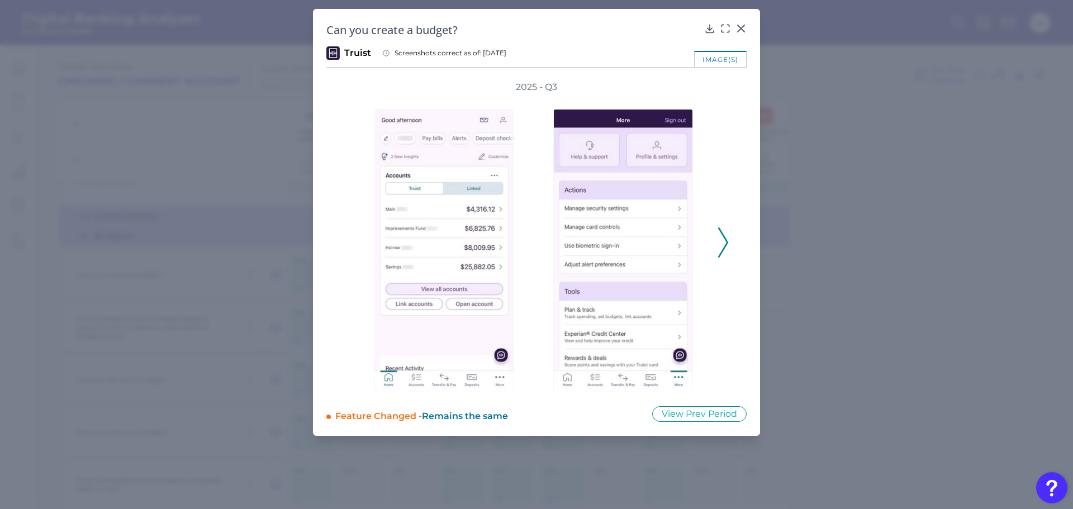
click at [722, 248] on icon at bounding box center [723, 242] width 10 height 30
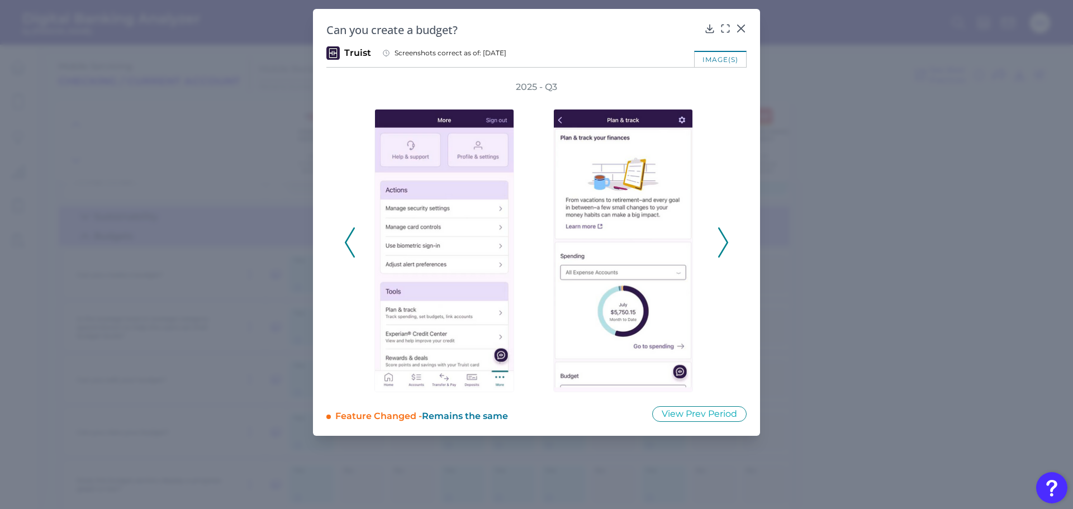
click at [722, 242] on icon at bounding box center [723, 242] width 10 height 30
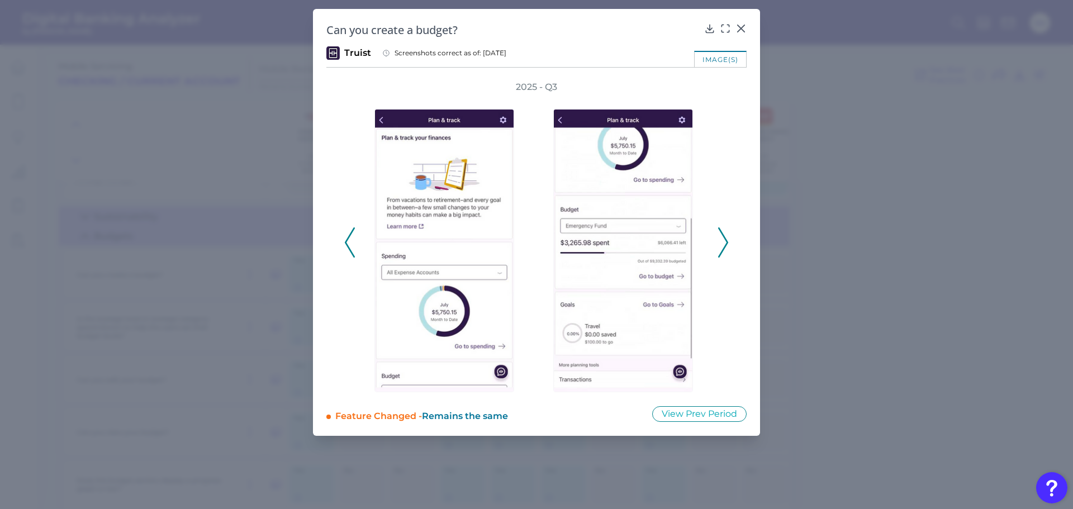
click at [722, 242] on icon at bounding box center [723, 242] width 10 height 30
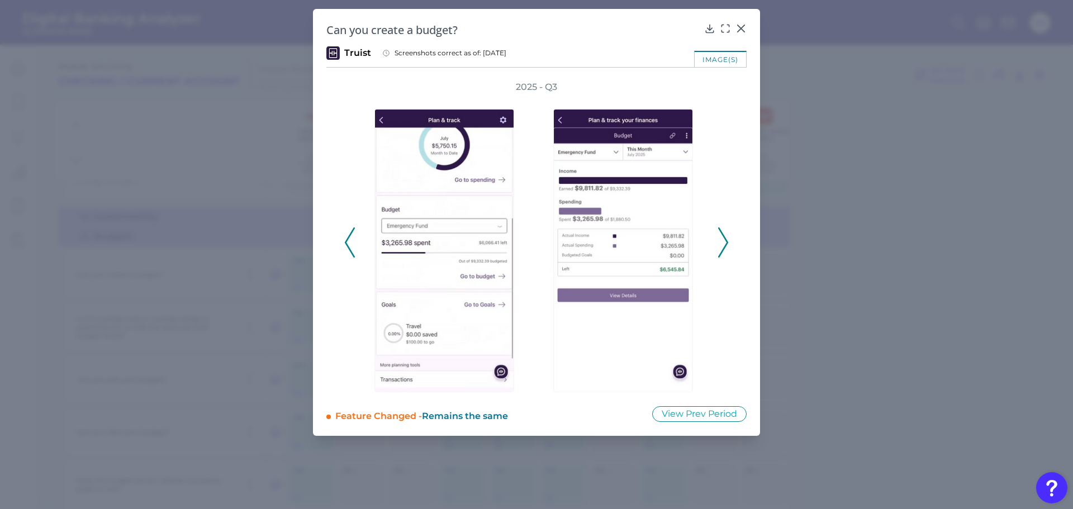
click at [722, 242] on icon at bounding box center [723, 242] width 10 height 30
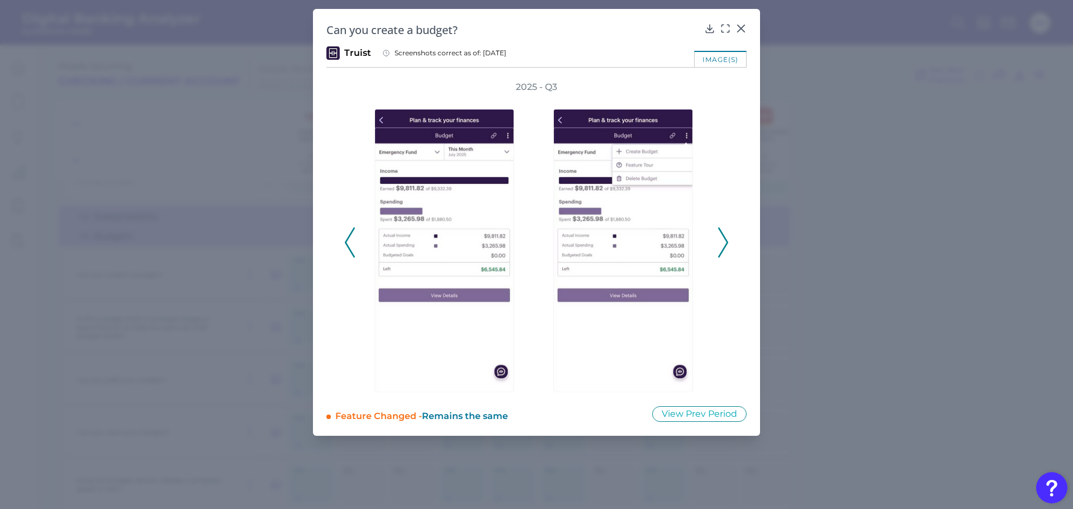
click at [722, 242] on icon at bounding box center [723, 242] width 10 height 30
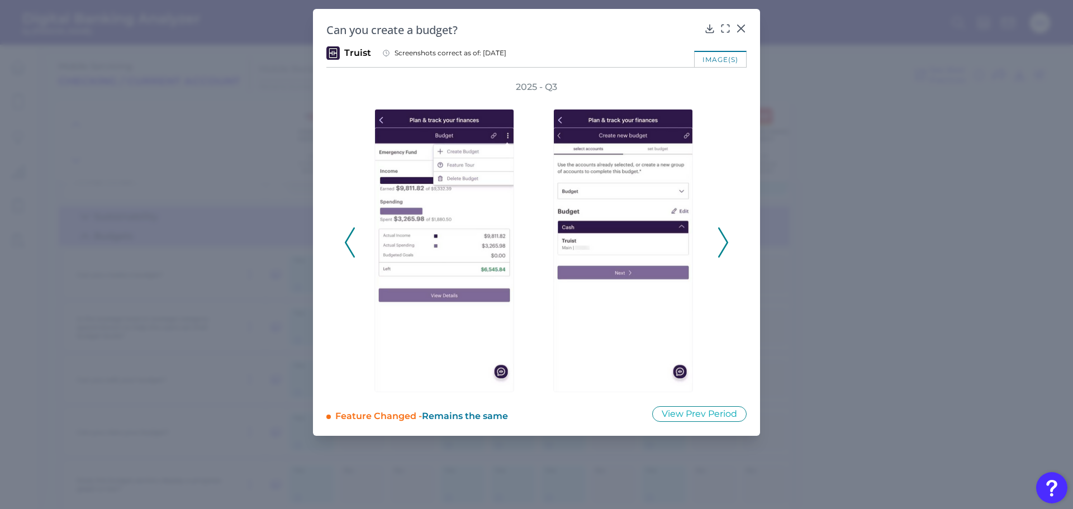
click at [722, 242] on icon at bounding box center [723, 242] width 10 height 30
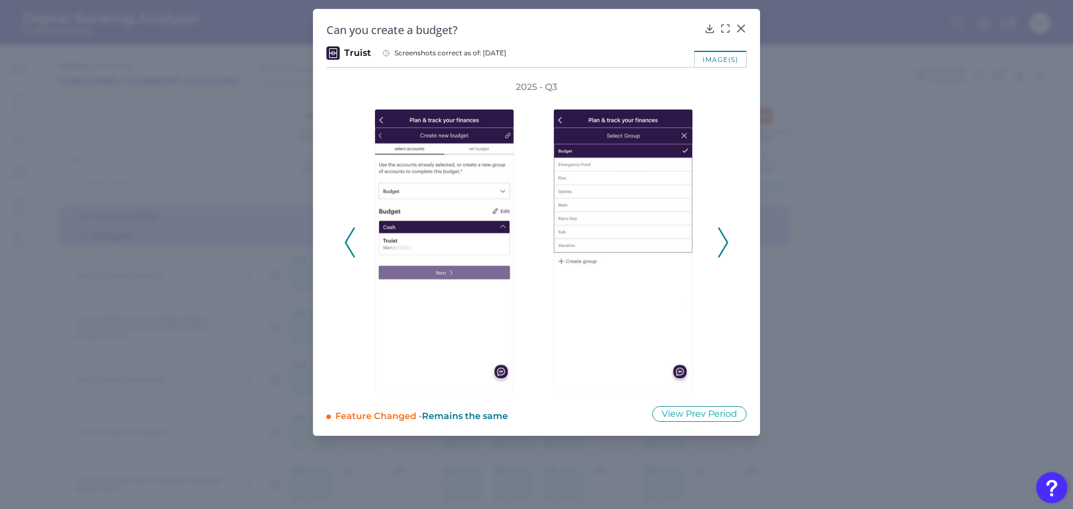
click at [722, 242] on icon at bounding box center [723, 242] width 10 height 30
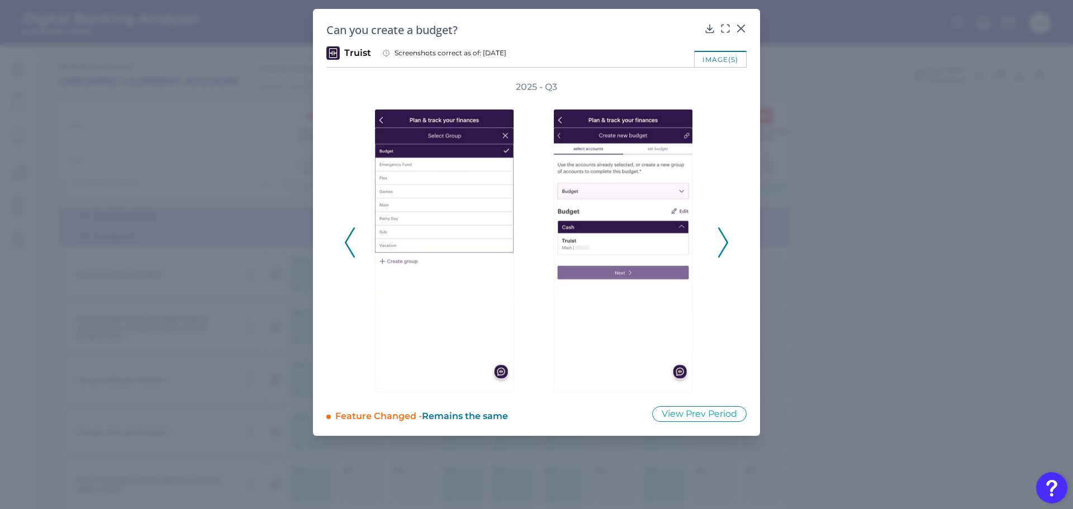
click at [722, 242] on icon at bounding box center [723, 242] width 10 height 30
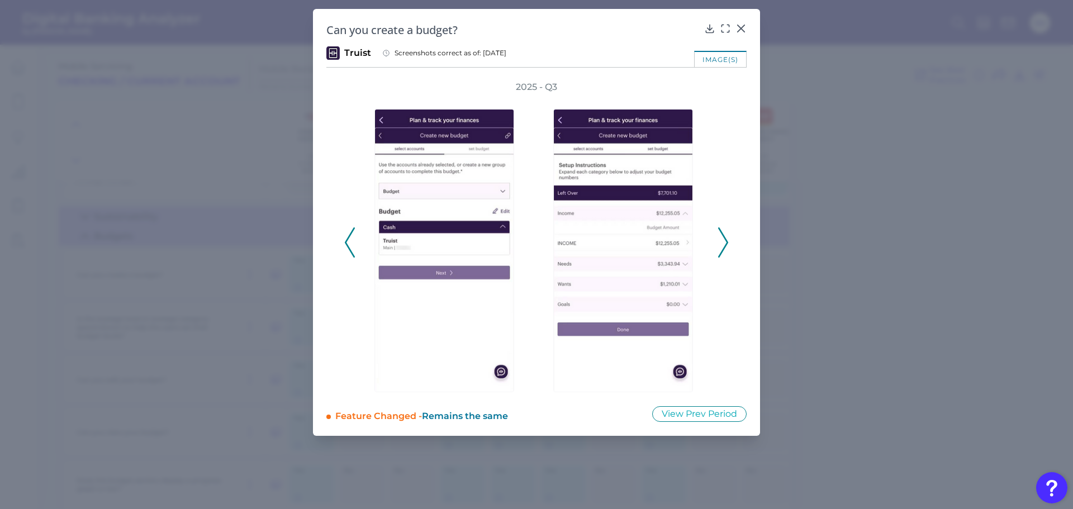
click at [722, 242] on icon at bounding box center [723, 242] width 10 height 30
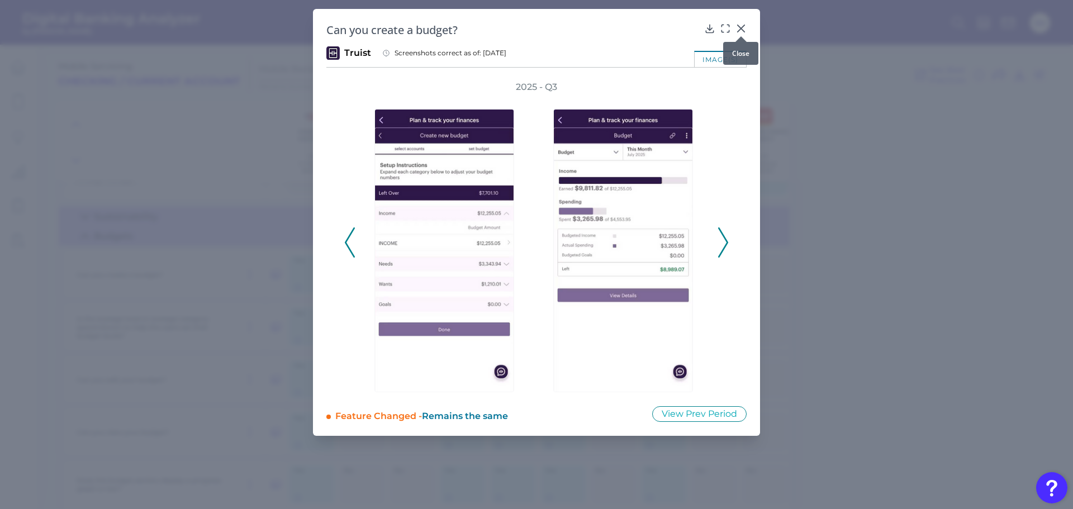
click at [740, 29] on icon at bounding box center [740, 28] width 7 height 7
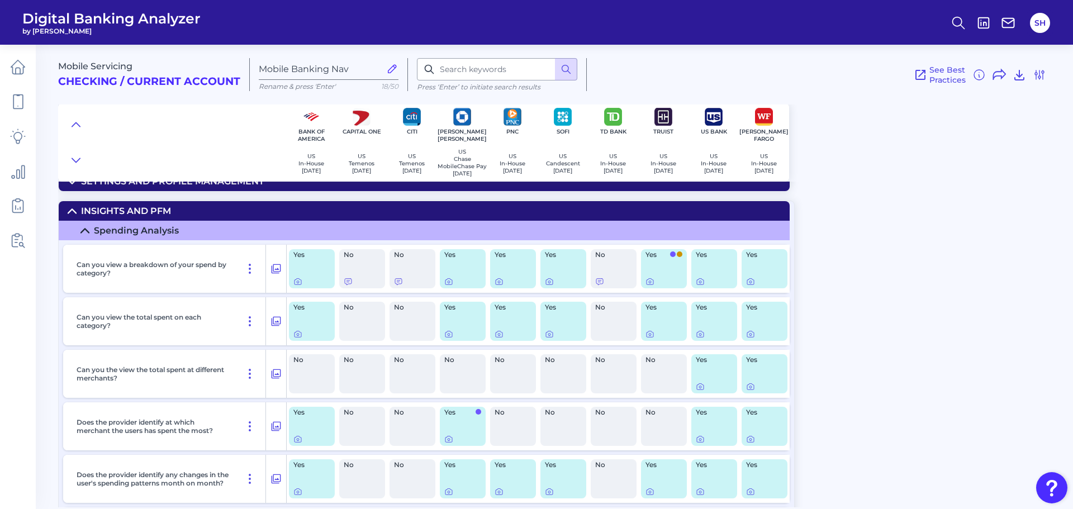
scroll to position [112, 0]
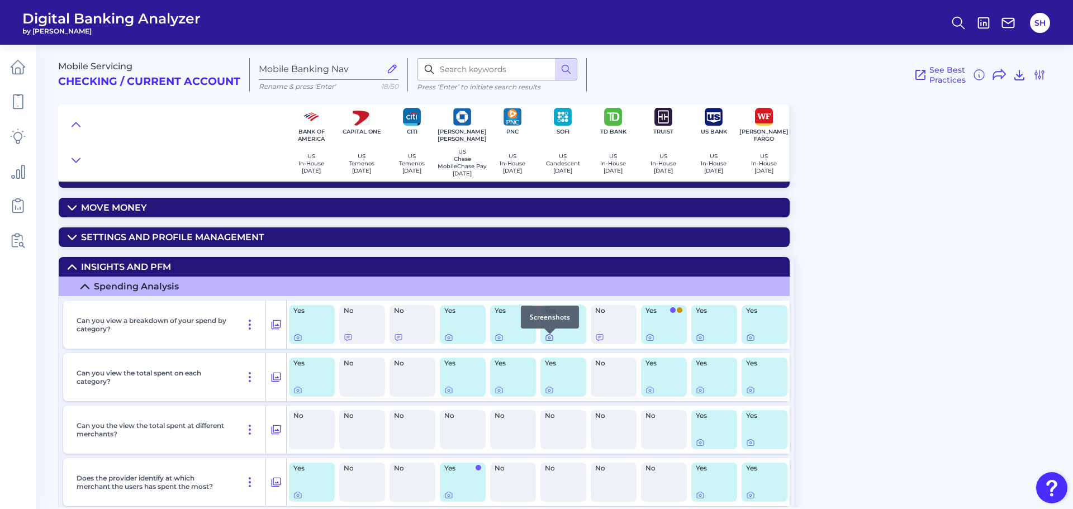
click at [546, 341] on icon at bounding box center [549, 338] width 7 height 6
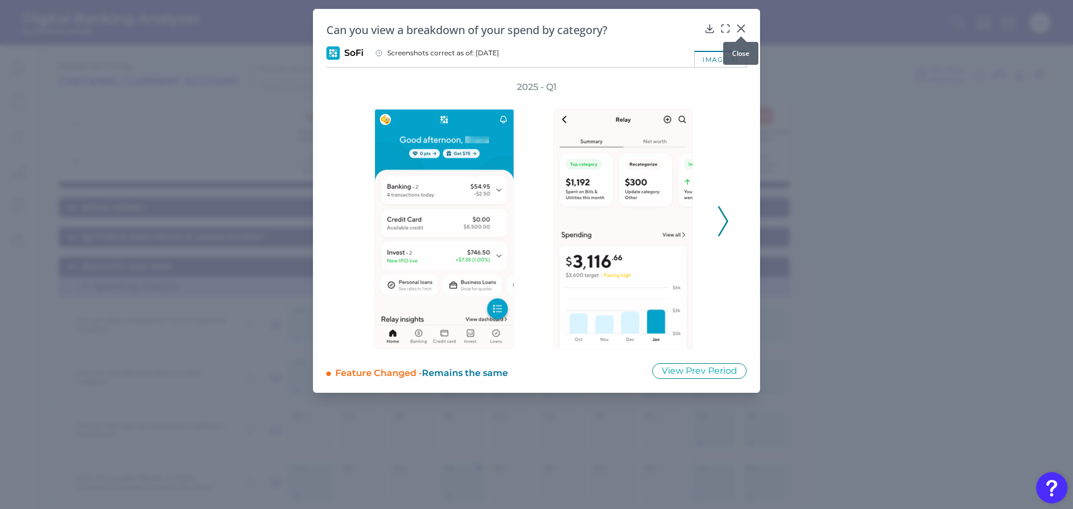
click at [737, 27] on icon at bounding box center [740, 28] width 11 height 11
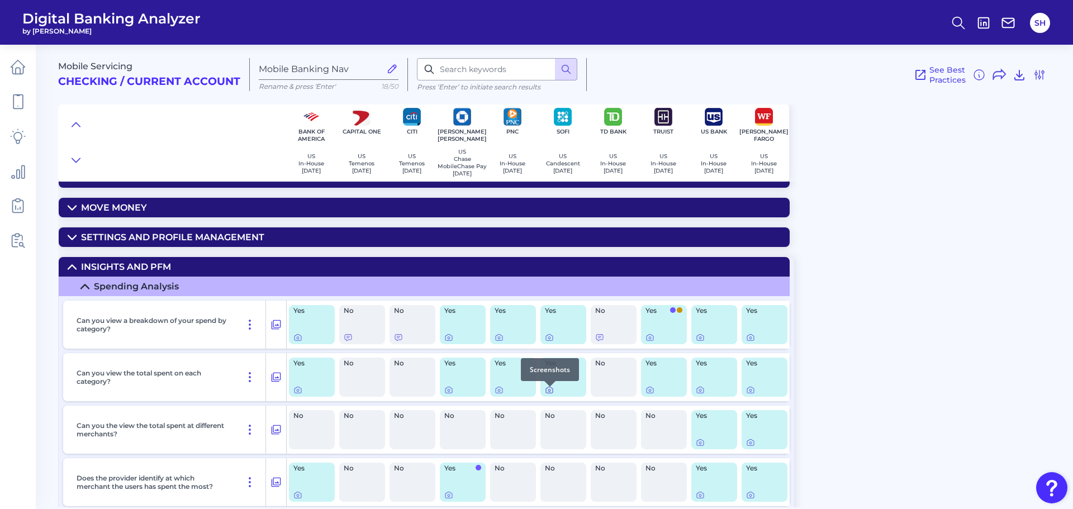
click at [545, 394] on icon at bounding box center [549, 389] width 9 height 9
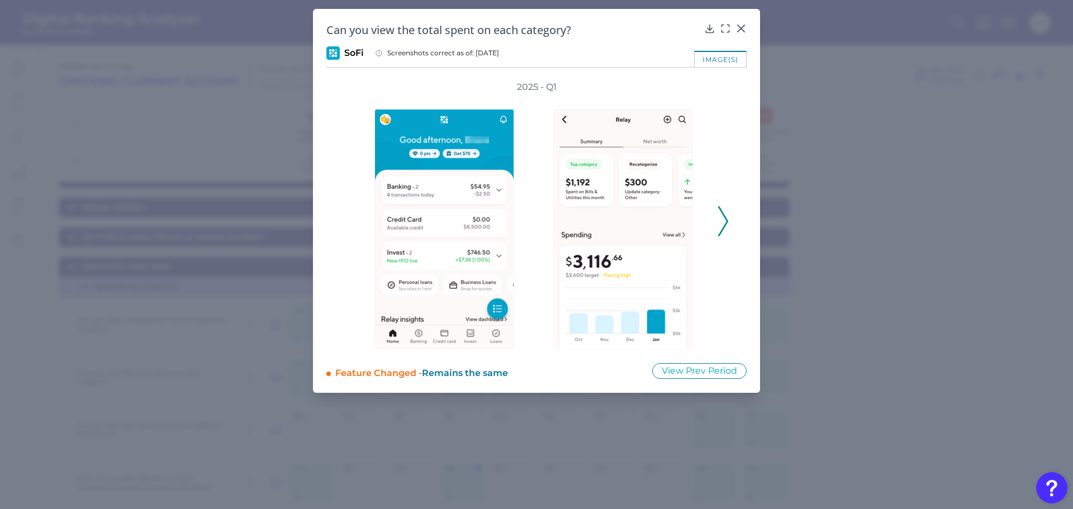
click at [724, 216] on polyline at bounding box center [722, 221] width 8 height 28
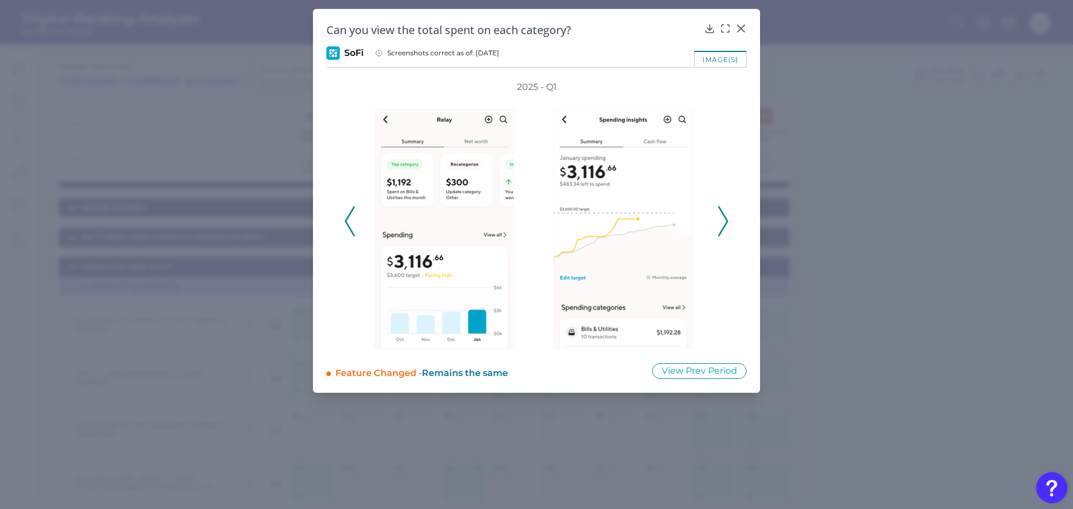
click at [724, 216] on polyline at bounding box center [722, 221] width 8 height 28
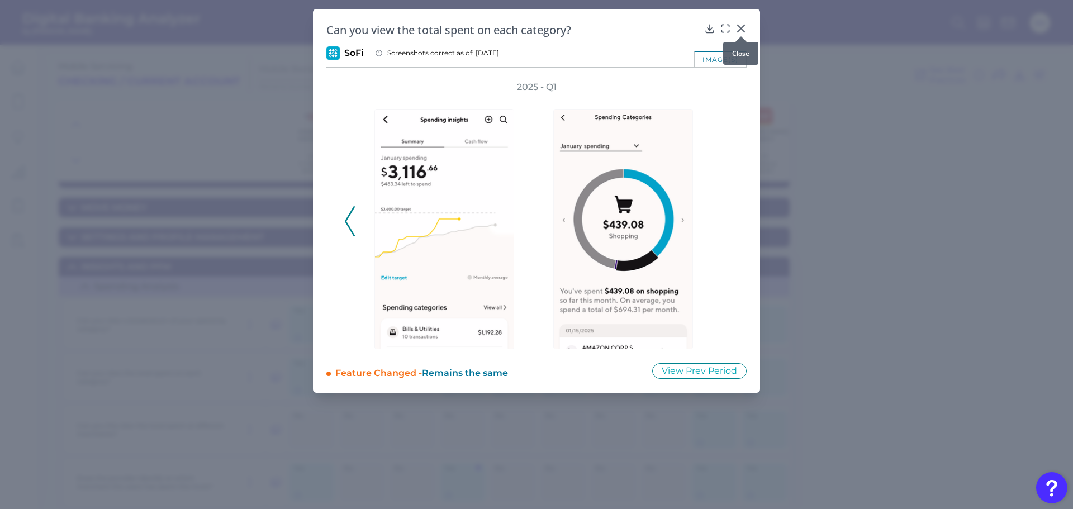
click at [742, 23] on icon at bounding box center [740, 28] width 11 height 11
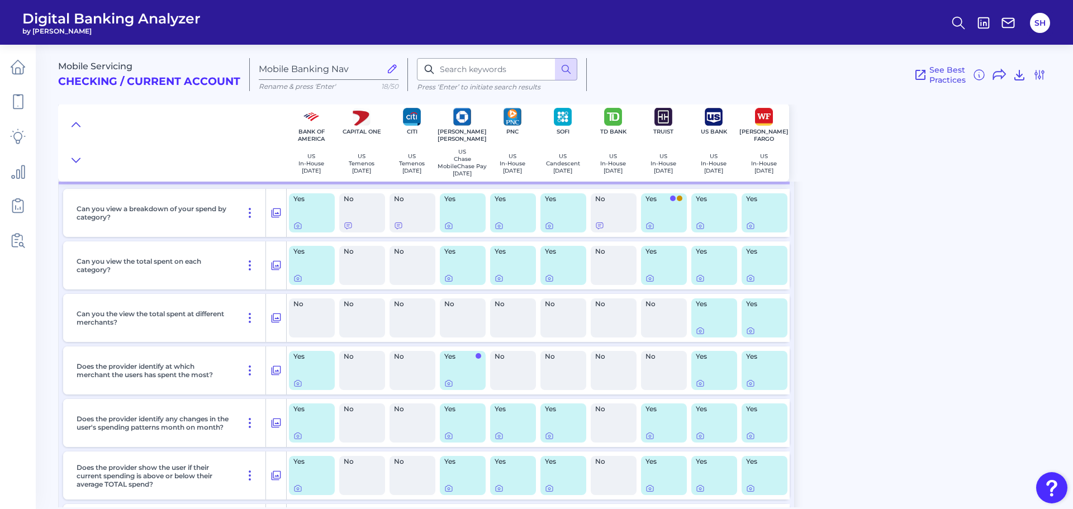
scroll to position [168, 0]
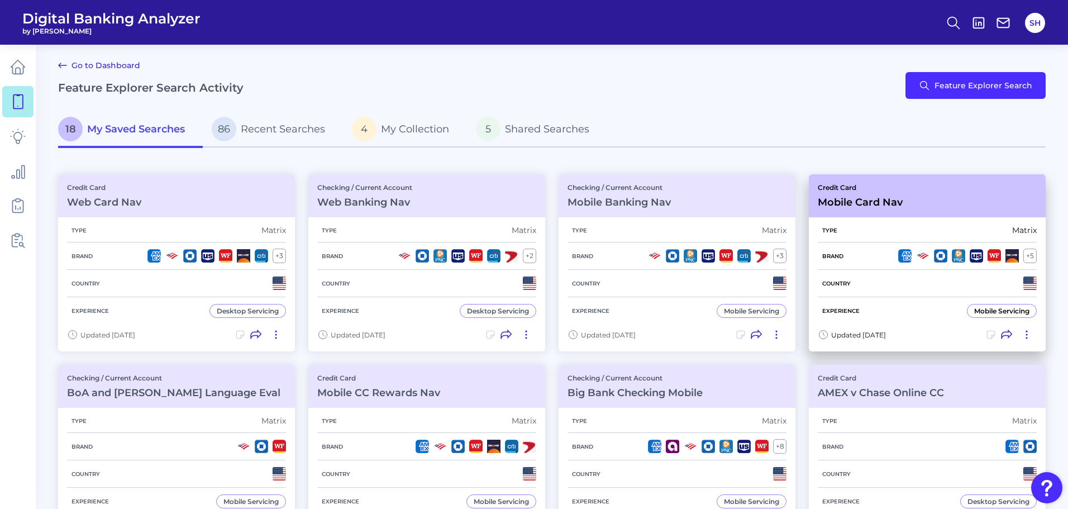
click at [826, 197] on h3 "Mobile Card Nav" at bounding box center [860, 202] width 85 height 12
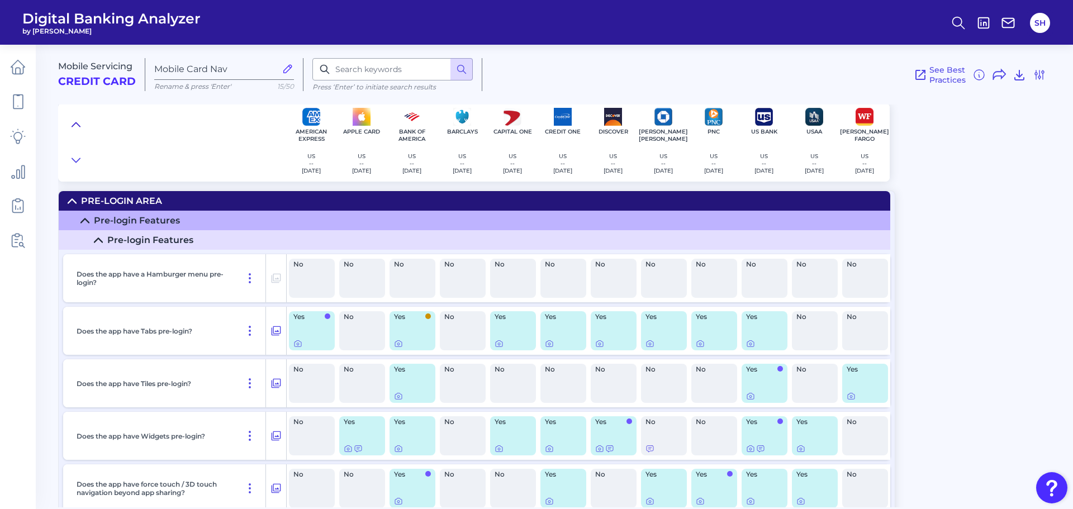
click at [77, 123] on icon at bounding box center [76, 124] width 8 height 4
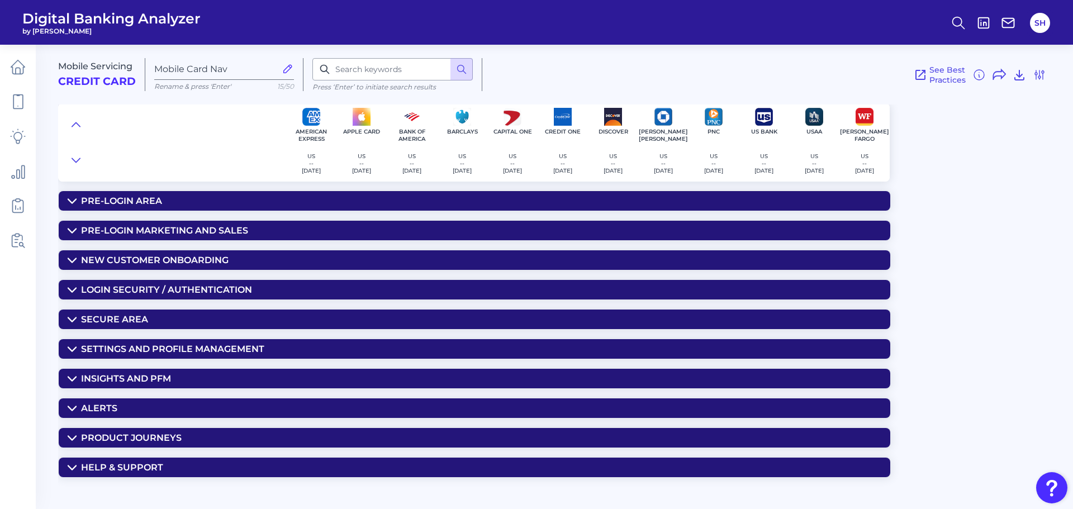
click at [136, 376] on div "Insights and PFM" at bounding box center [126, 378] width 90 height 11
